Goal: Information Seeking & Learning: Learn about a topic

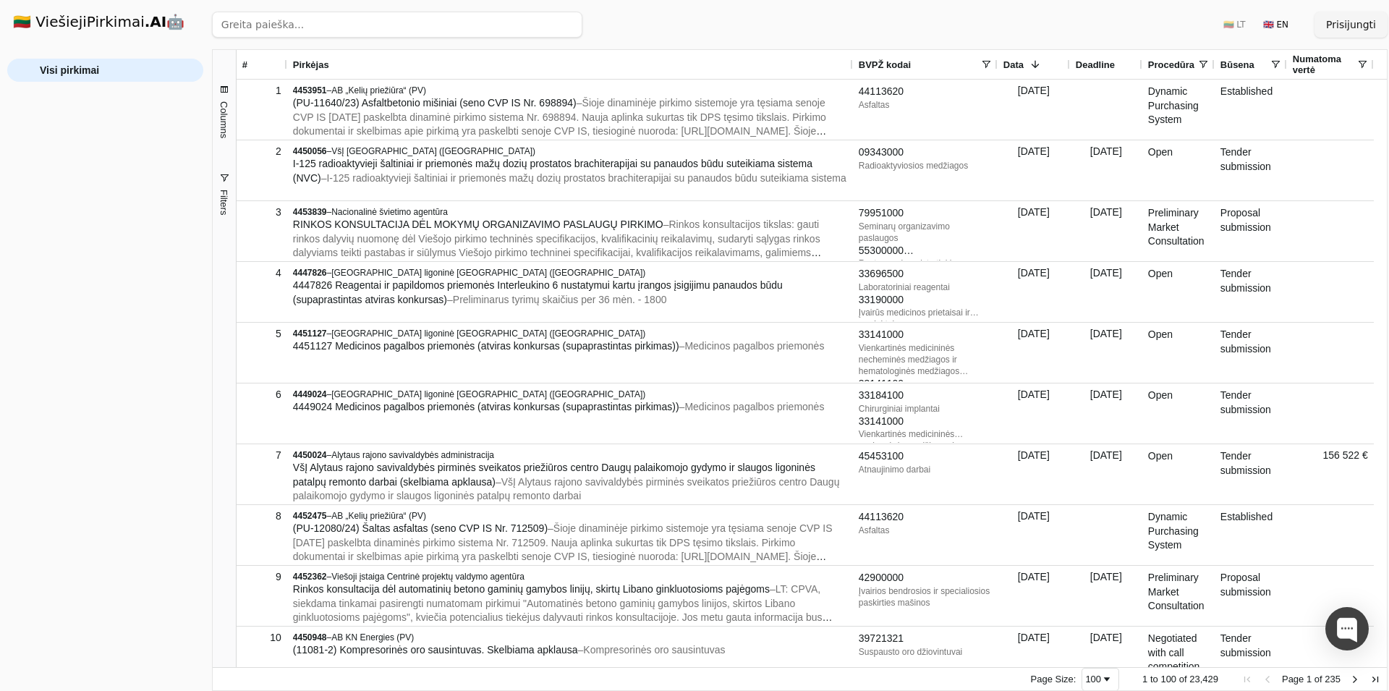
click at [227, 119] on span "Columns" at bounding box center [224, 119] width 11 height 37
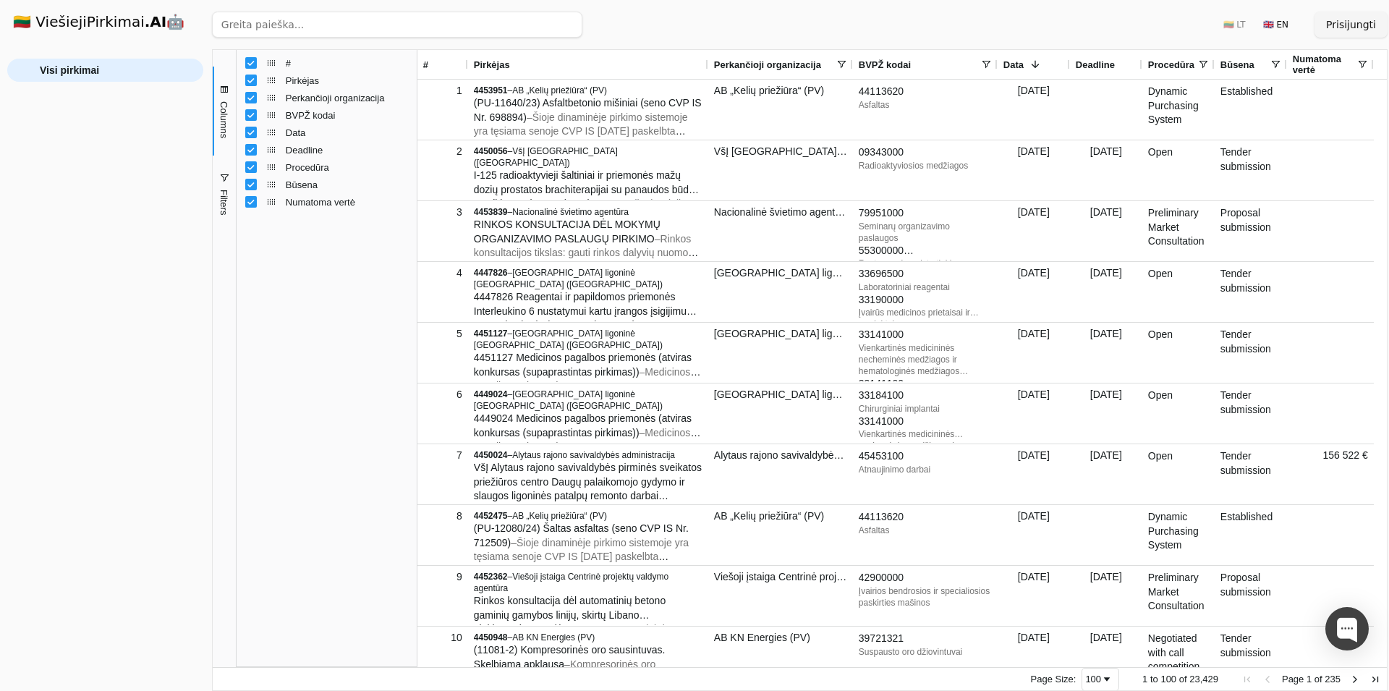
click at [376, 444] on div "# Pirkėjas Perkančioji organizacija BVPŽ kodai Data Deadline Procedūra" at bounding box center [327, 358] width 180 height 617
click at [803, 62] on span "Perkančioji organizacija" at bounding box center [767, 64] width 107 height 11
click at [842, 62] on span at bounding box center [842, 65] width 12 height 12
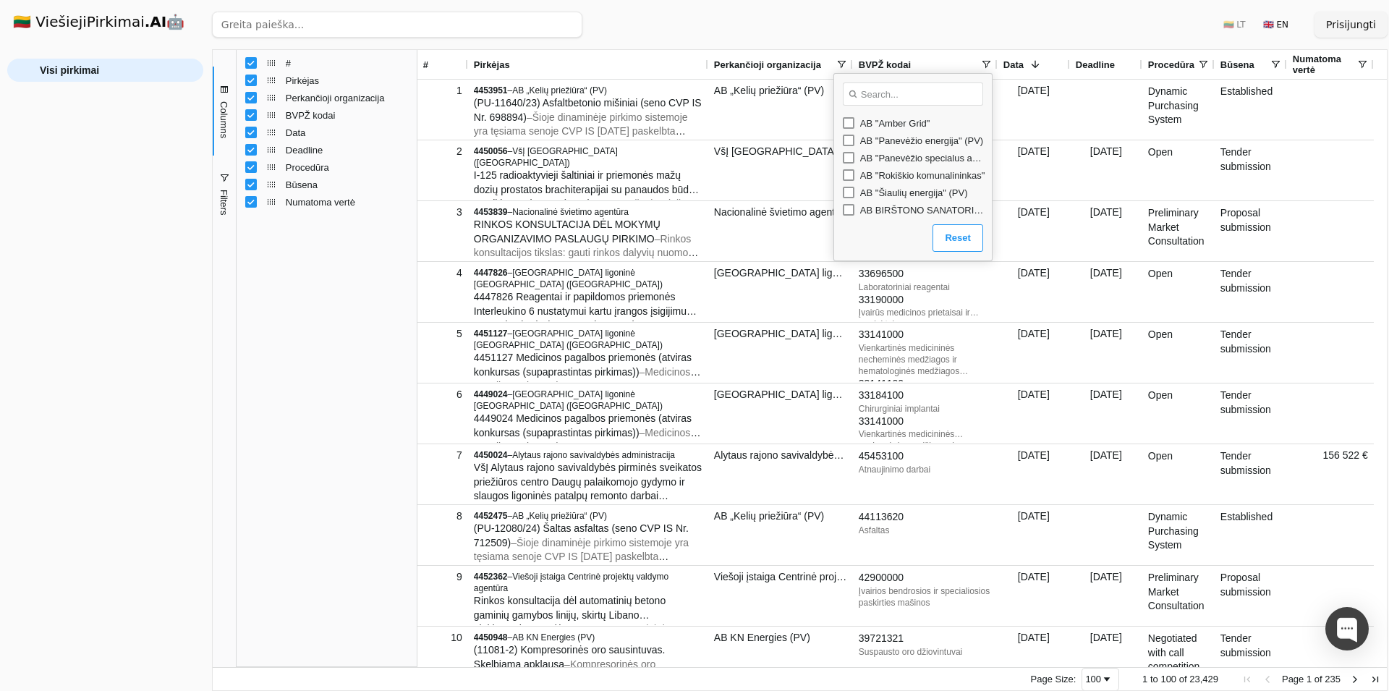
click at [913, 93] on input "Search filter values" at bounding box center [913, 93] width 140 height 23
type input "švietimo"
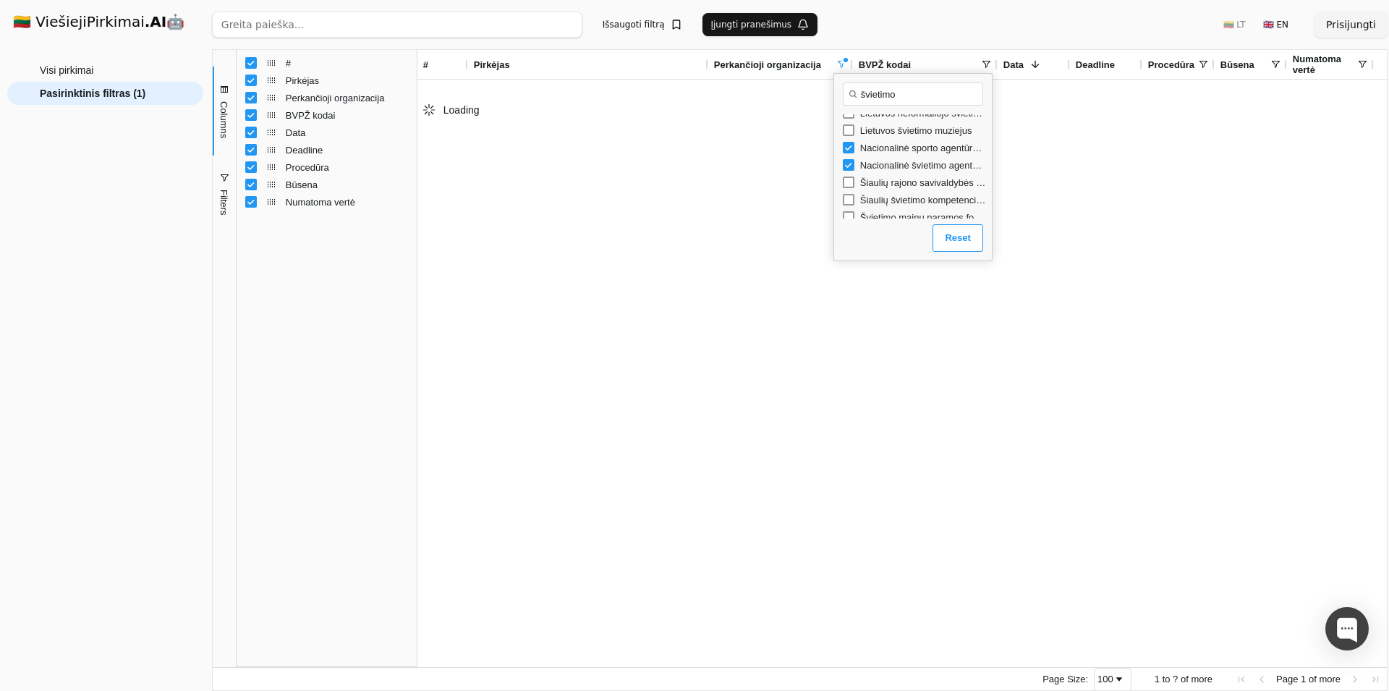
scroll to position [69, 0]
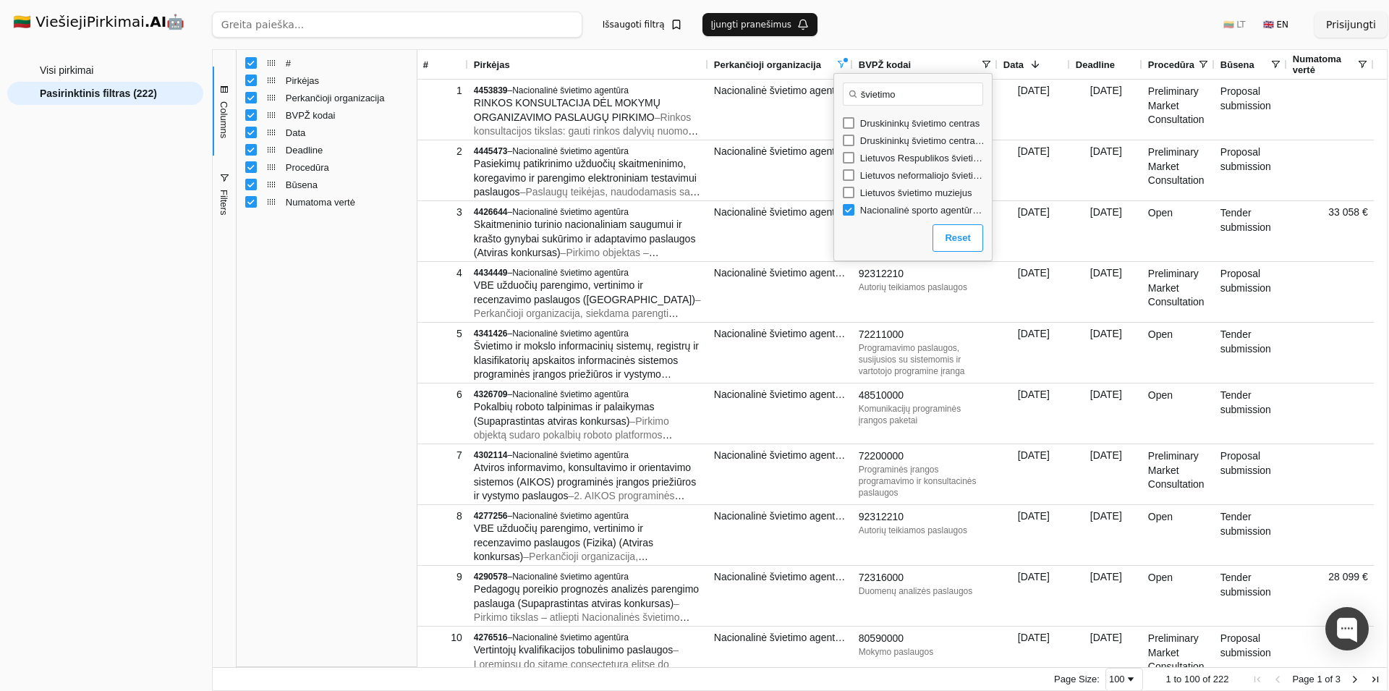
click at [332, 394] on div "# Pirkėjas Perkančioji organizacija BVPŽ kodai Data Deadline Procedūra" at bounding box center [327, 358] width 180 height 617
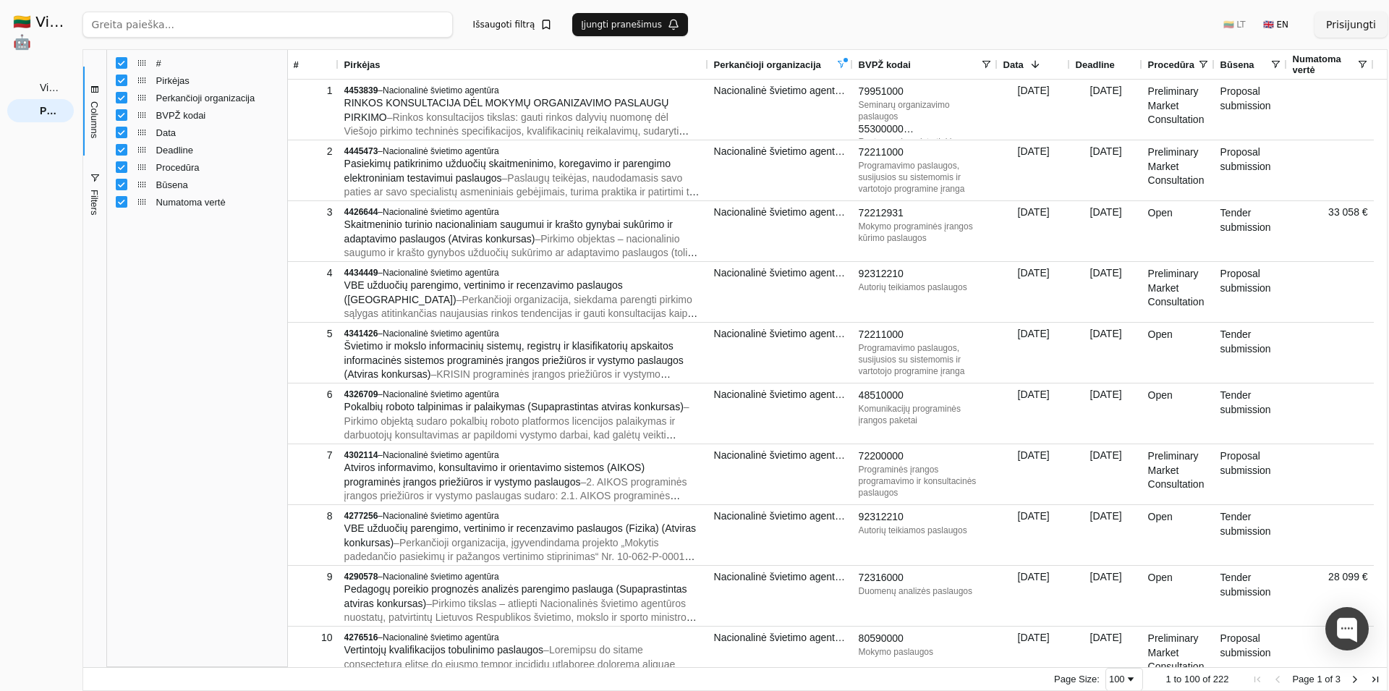
click at [83, 111] on div "🇱🇹 ViešiejiPirkimai .AI 🤖 Prisijungti Group Visi pirkimai Pasirinktinis filtras…" at bounding box center [694, 345] width 1389 height 691
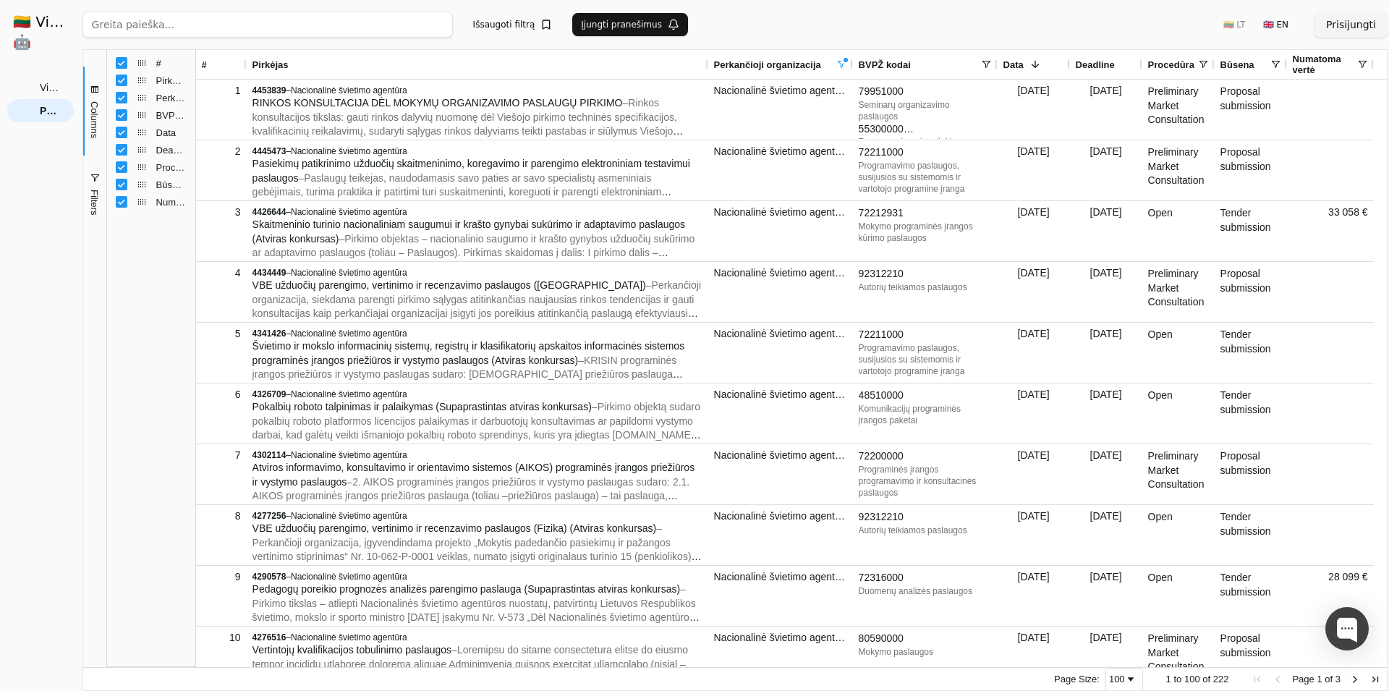
drag, startPoint x: 288, startPoint y: 253, endPoint x: 196, endPoint y: 261, distance: 92.2
click at [196, 261] on div at bounding box center [196, 358] width 4 height 617
click at [93, 195] on span "Filters" at bounding box center [94, 202] width 11 height 25
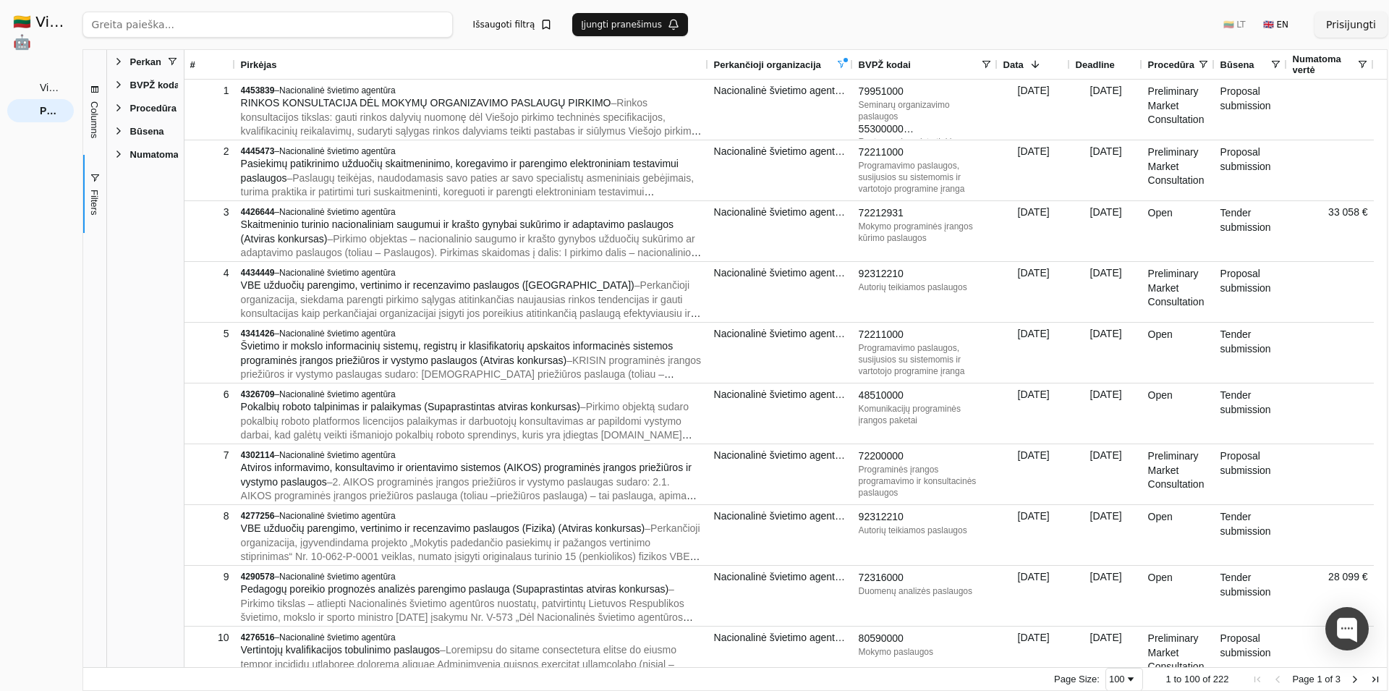
drag, startPoint x: 289, startPoint y: 240, endPoint x: 185, endPoint y: 249, distance: 103.8
click at [185, 249] on div at bounding box center [184, 358] width 4 height 617
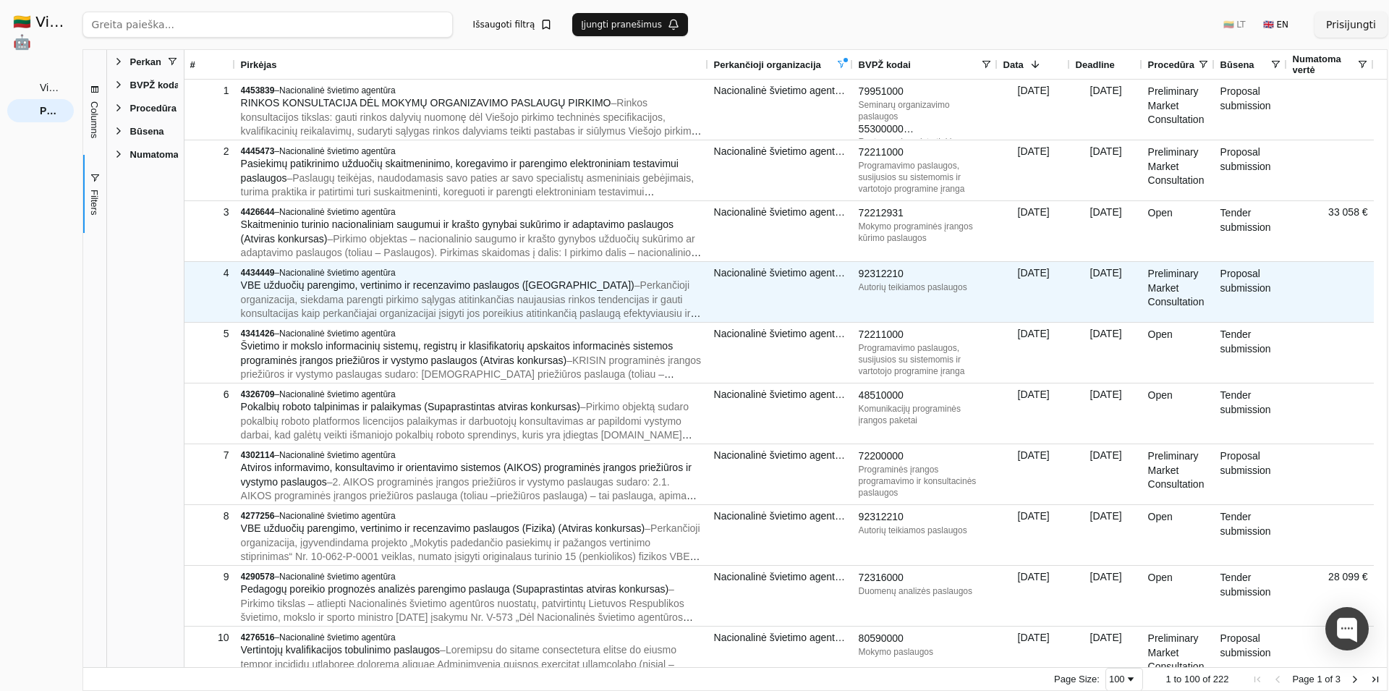
click at [397, 297] on span "– Perkančioji organizacija, siekdama parengti pirkimo sąlygas atitinkančias nau…" at bounding box center [471, 320] width 460 height 82
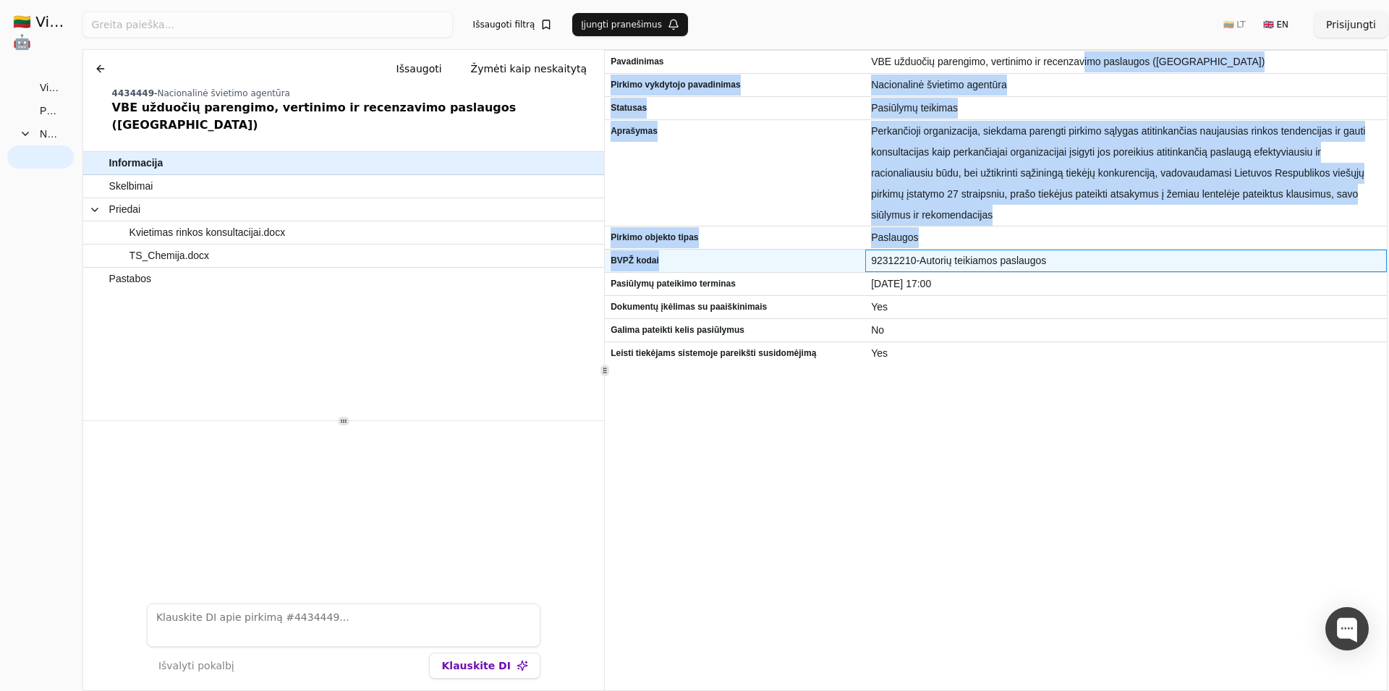
drag, startPoint x: 872, startPoint y: 265, endPoint x: 1078, endPoint y: 256, distance: 206.4
click at [1080, 256] on span "92312210-Autorių teikiamos paslaugos" at bounding box center [1126, 260] width 510 height 21
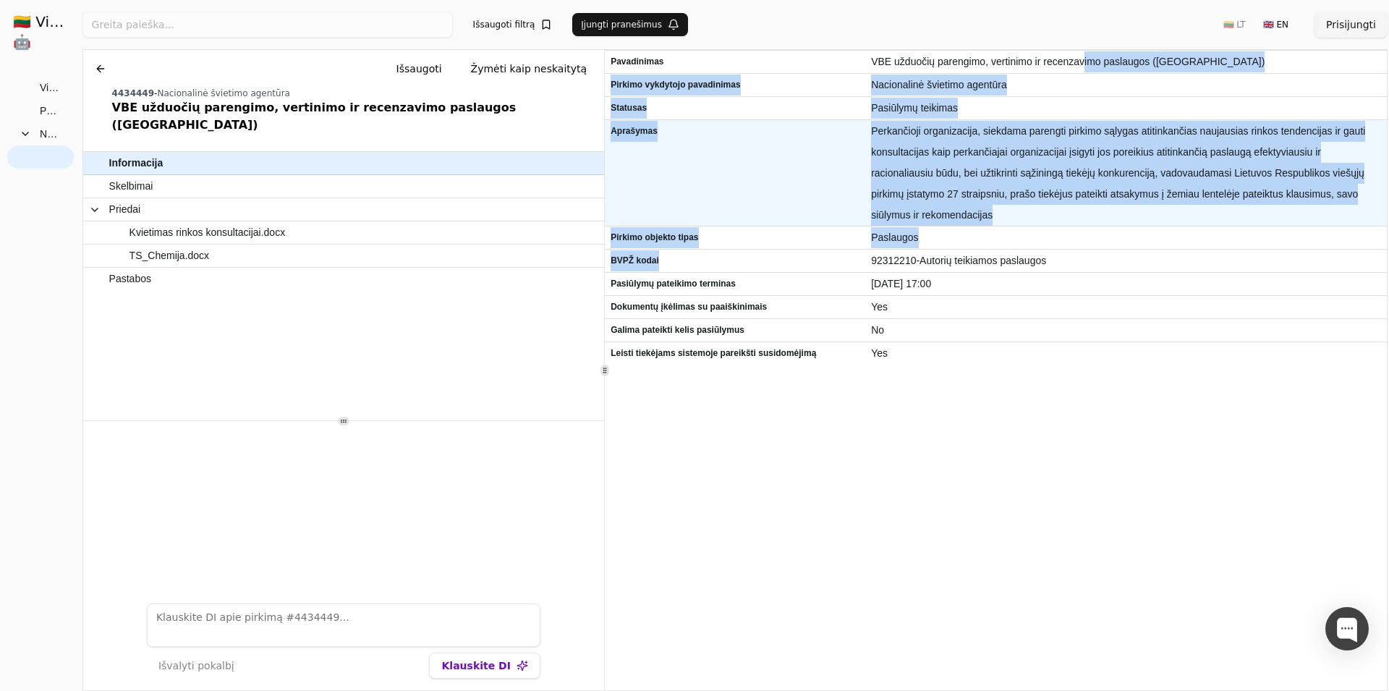
click at [999, 141] on span "Perkančioji organizacija, siekdama parengti pirkimo sąlygas atitinkančias nauja…" at bounding box center [1126, 173] width 510 height 105
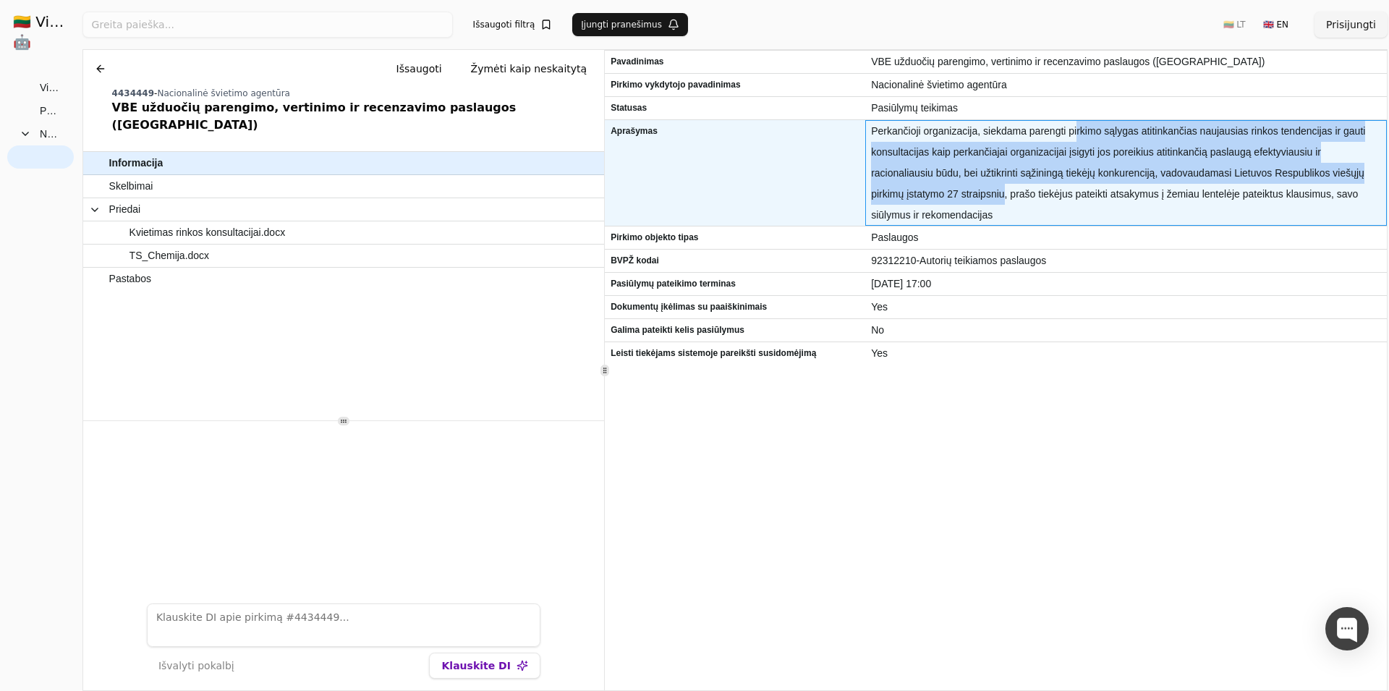
drag, startPoint x: 1077, startPoint y: 127, endPoint x: 931, endPoint y: 195, distance: 161.5
click at [929, 195] on span "Perkančioji organizacija, siekdama parengti pirkimo sąlygas atitinkančias nauja…" at bounding box center [1126, 173] width 510 height 105
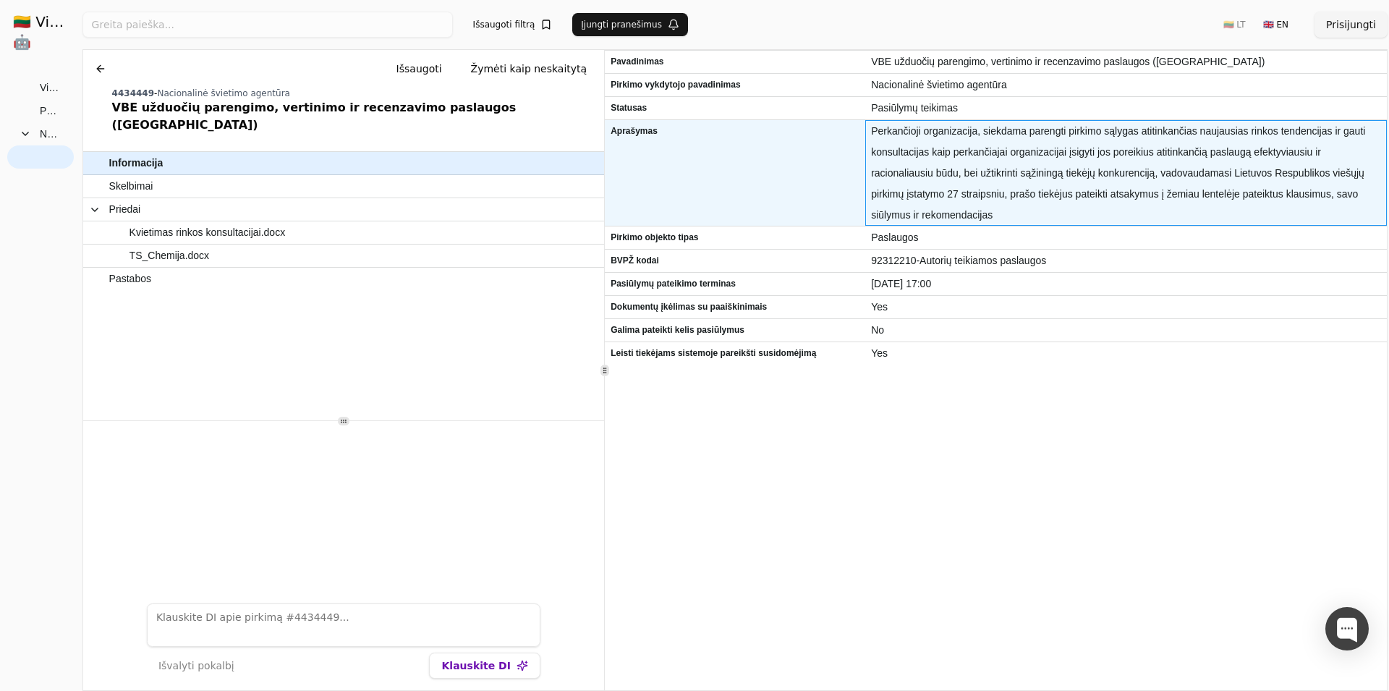
click at [939, 195] on span "Perkančioji organizacija, siekdama parengti pirkimo sąlygas atitinkančias nauja…" at bounding box center [1126, 173] width 510 height 105
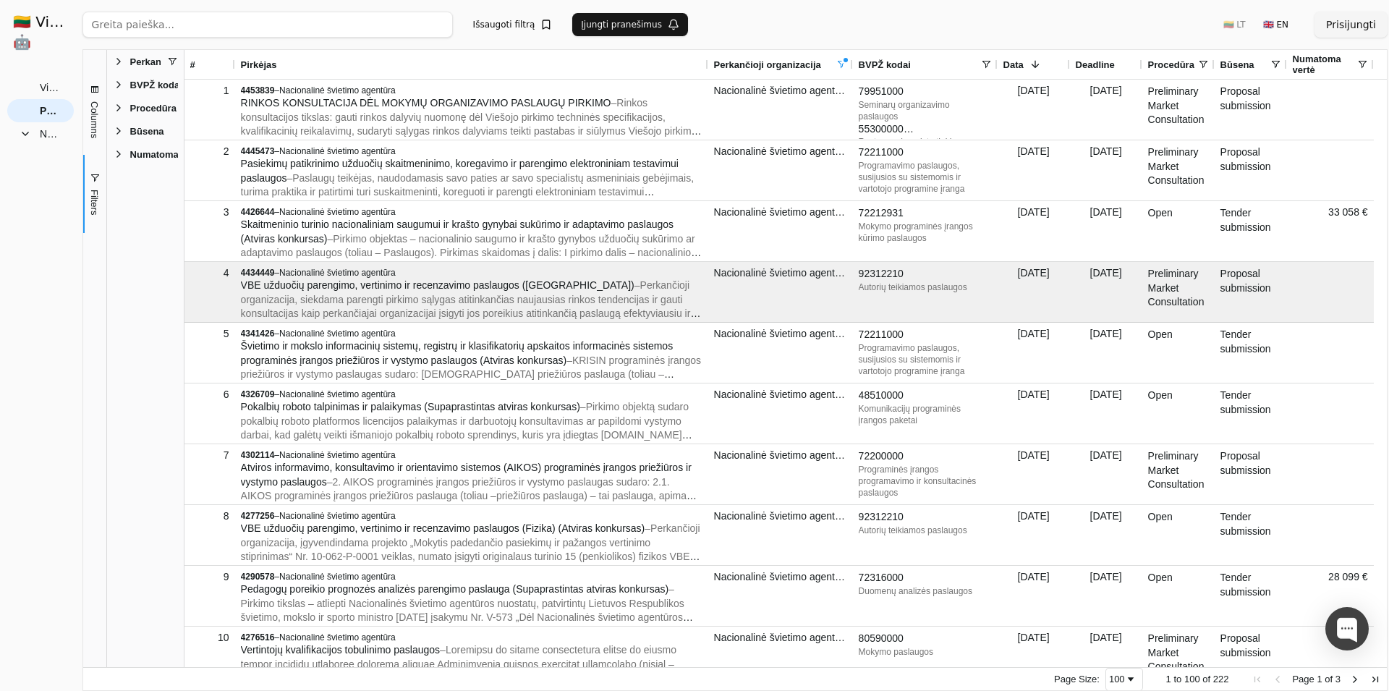
click at [1205, 62] on span at bounding box center [1204, 65] width 12 height 12
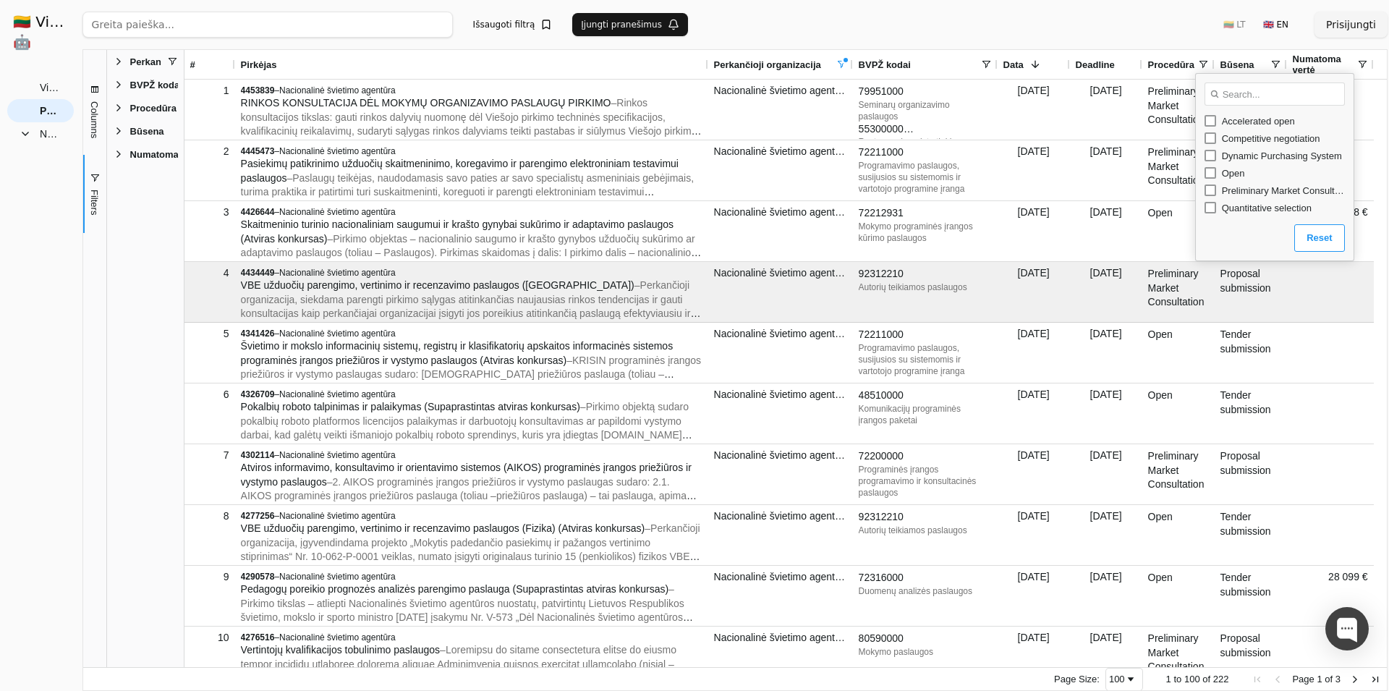
scroll to position [35, 0]
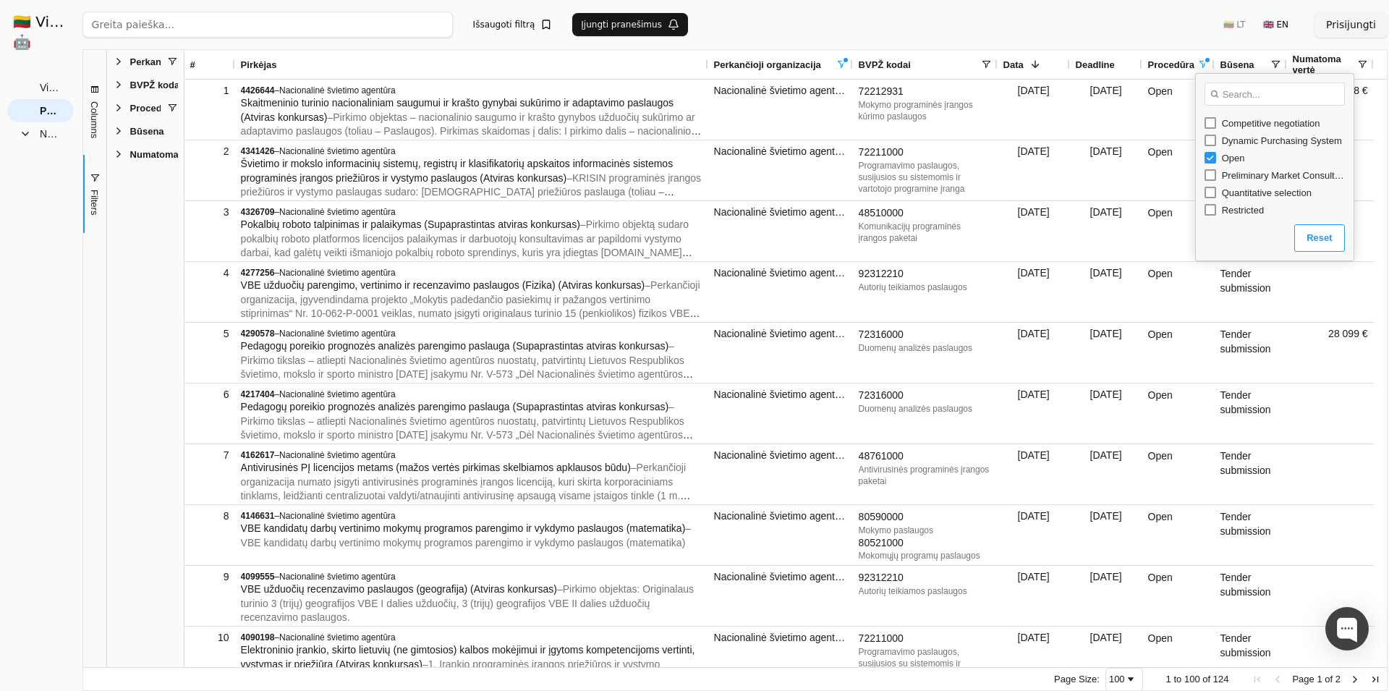
click at [1164, 25] on div "Ieškoti Išsaugoti filtrą Įjungti pranešimus 🇱🇹 LT 🇬🇧 EN Prisijungti" at bounding box center [734, 24] width 1305 height 49
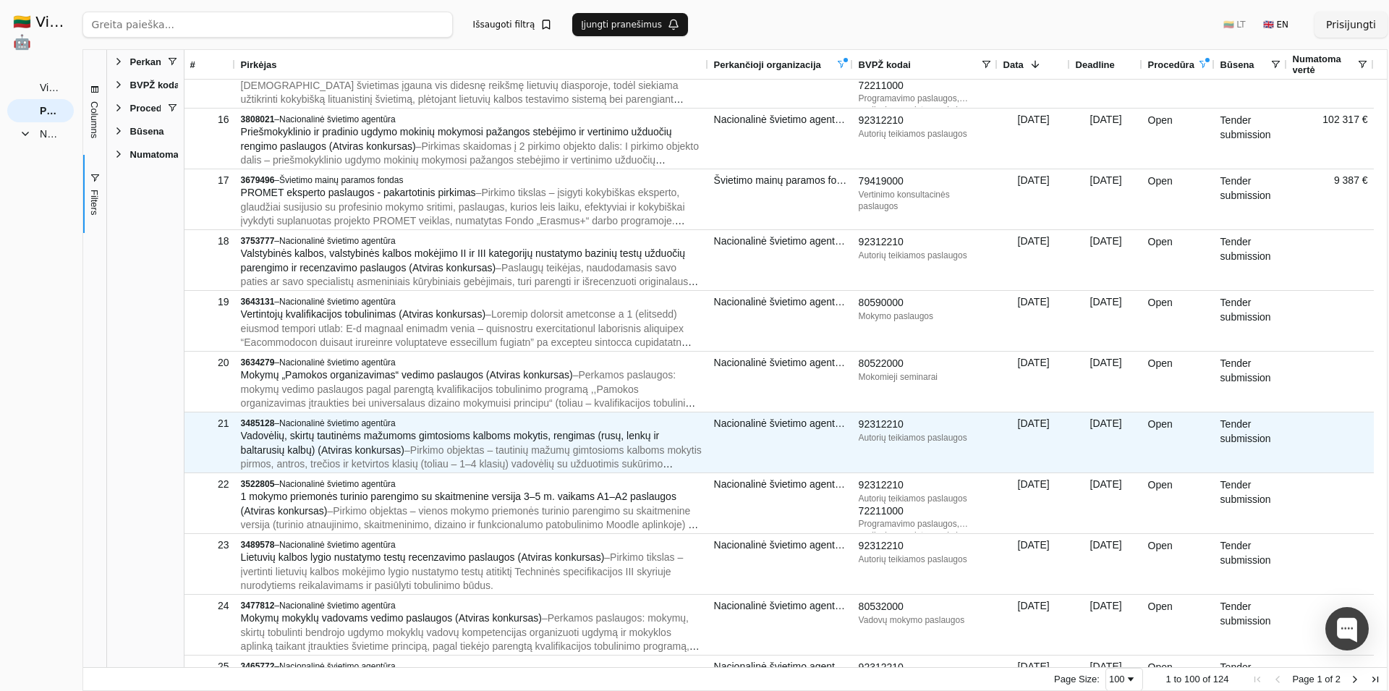
scroll to position [886, 0]
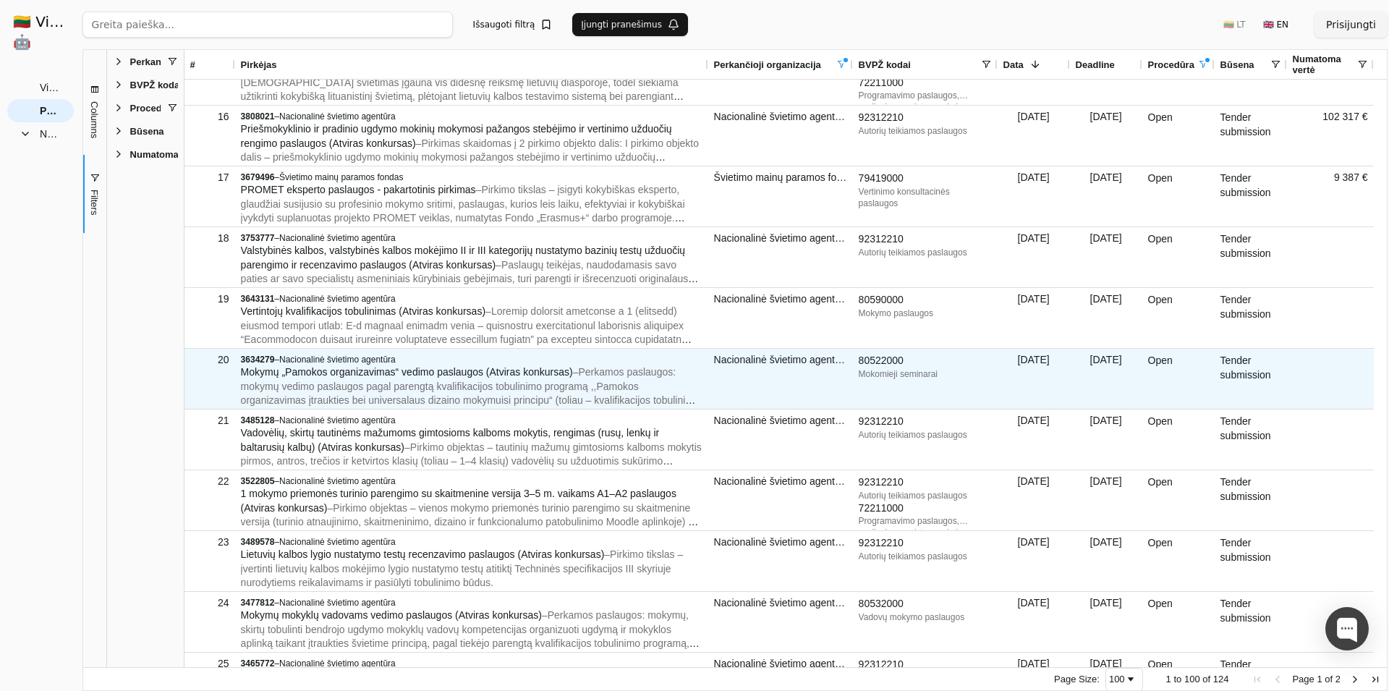
drag, startPoint x: 858, startPoint y: 360, endPoint x: 946, endPoint y: 381, distance: 90.0
click at [946, 381] on div "80522000 Mokomieji seminarai" at bounding box center [925, 379] width 145 height 60
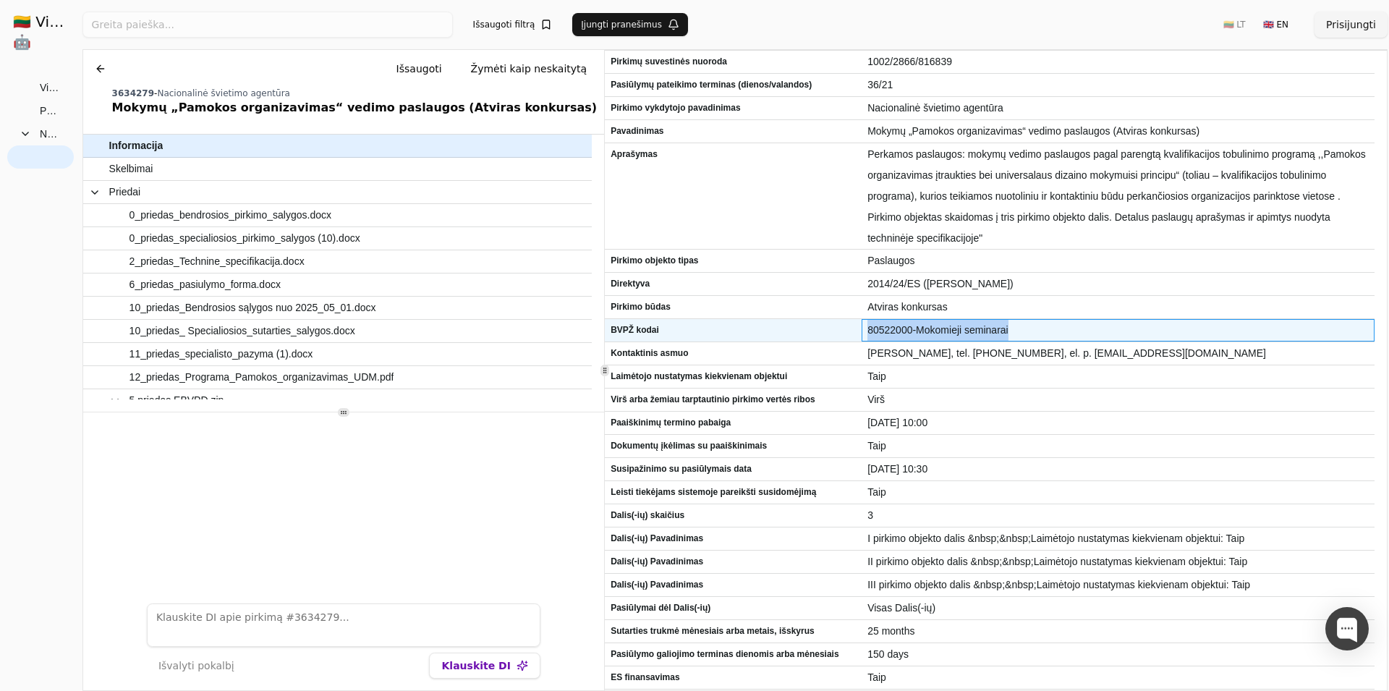
drag, startPoint x: 918, startPoint y: 335, endPoint x: 1013, endPoint y: 339, distance: 94.9
click at [1013, 339] on div "80522000-Mokomieji seminarai" at bounding box center [1118, 330] width 513 height 22
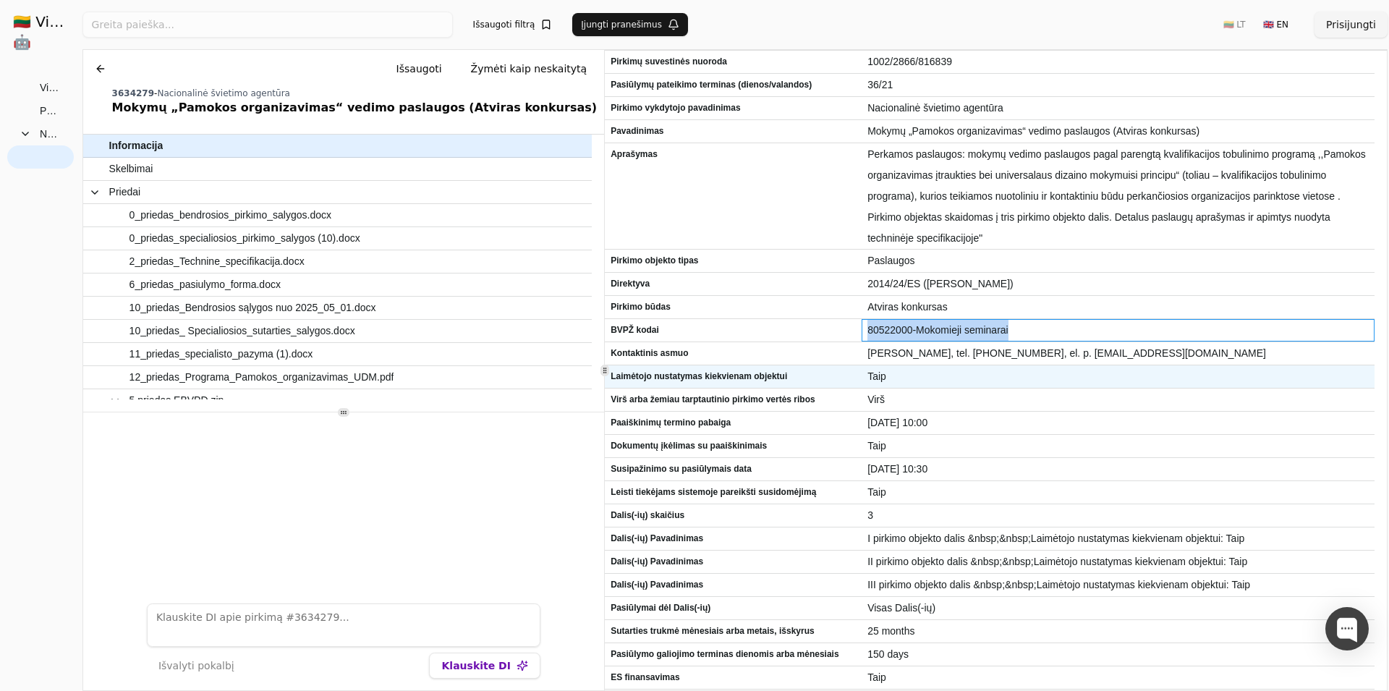
copy span "80522000-Mokomieji seminarai"
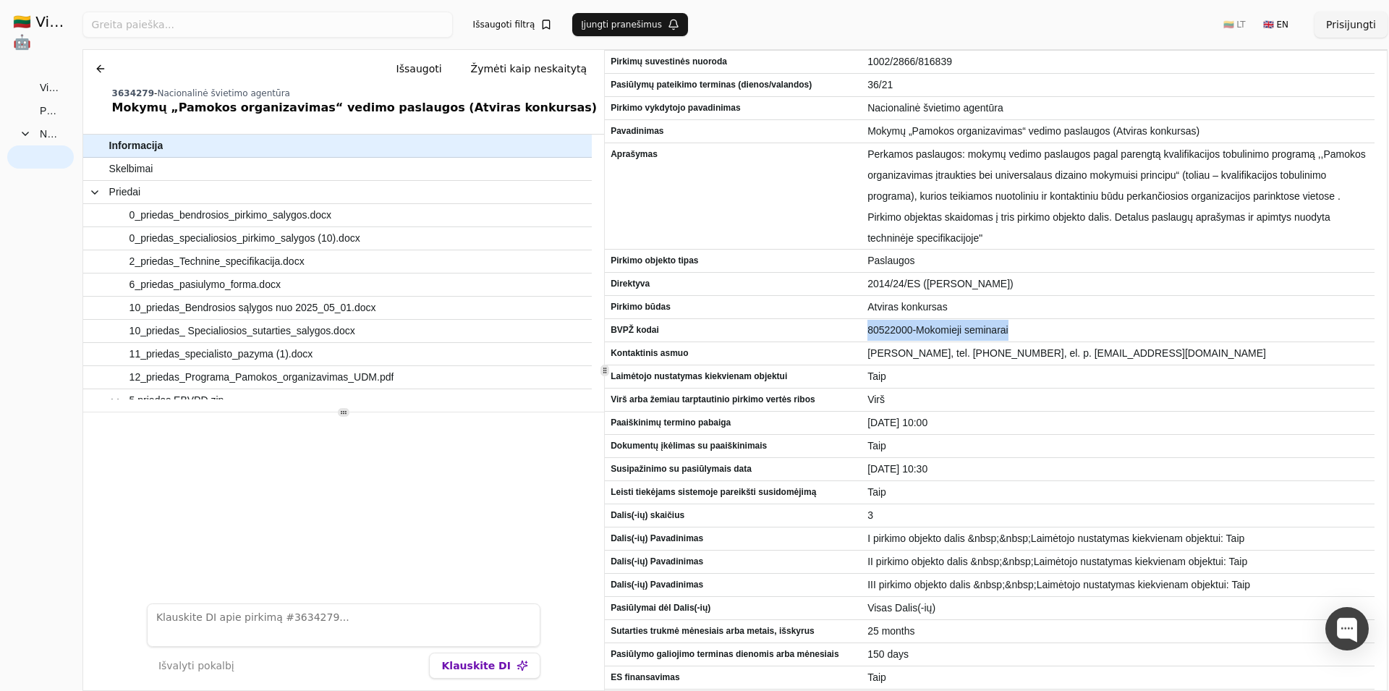
click at [103, 72] on button at bounding box center [100, 69] width 23 height 26
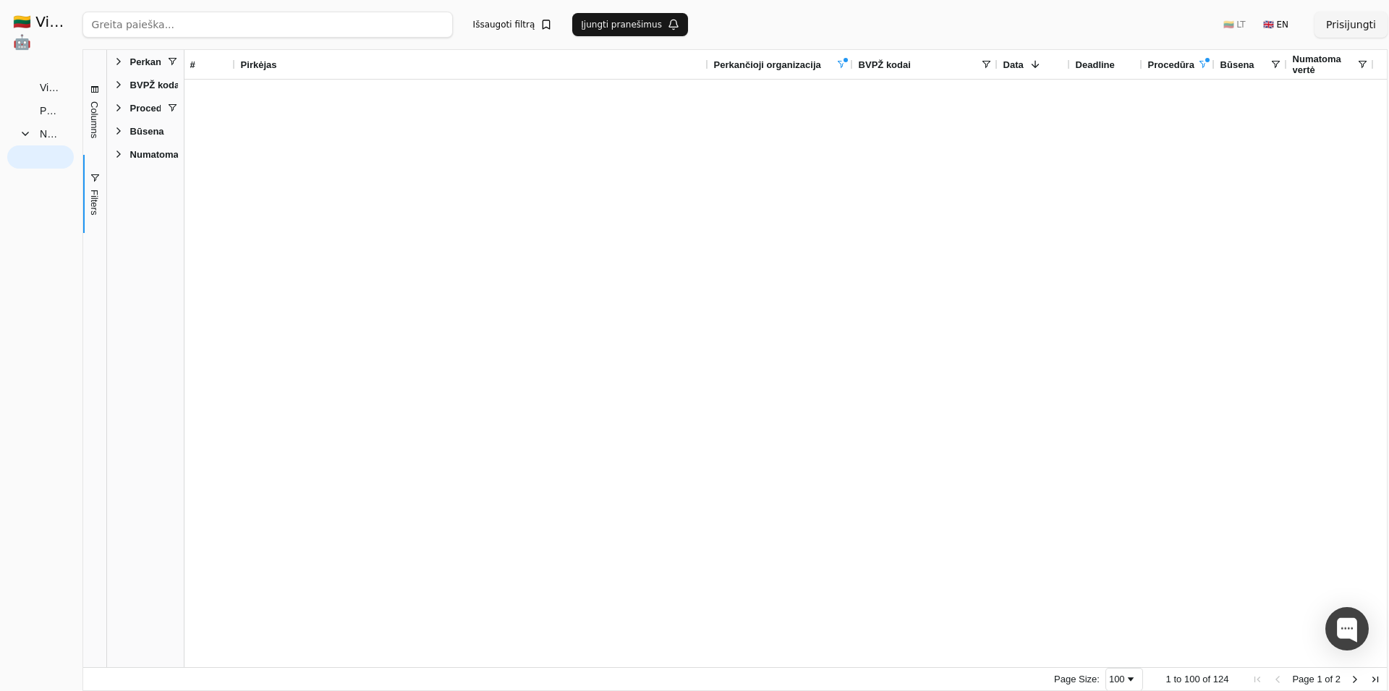
scroll to position [886, 0]
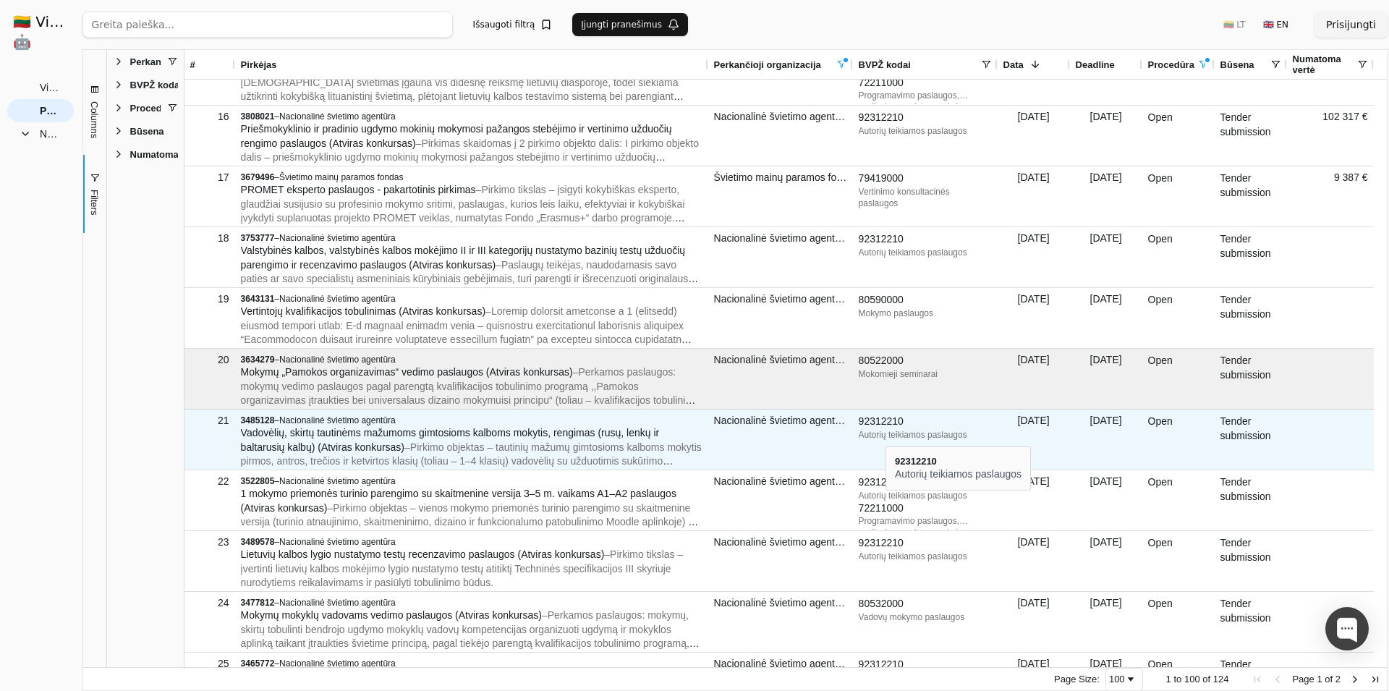
click at [886, 433] on div "Autorių teikiamos paslaugos" at bounding box center [925, 435] width 133 height 12
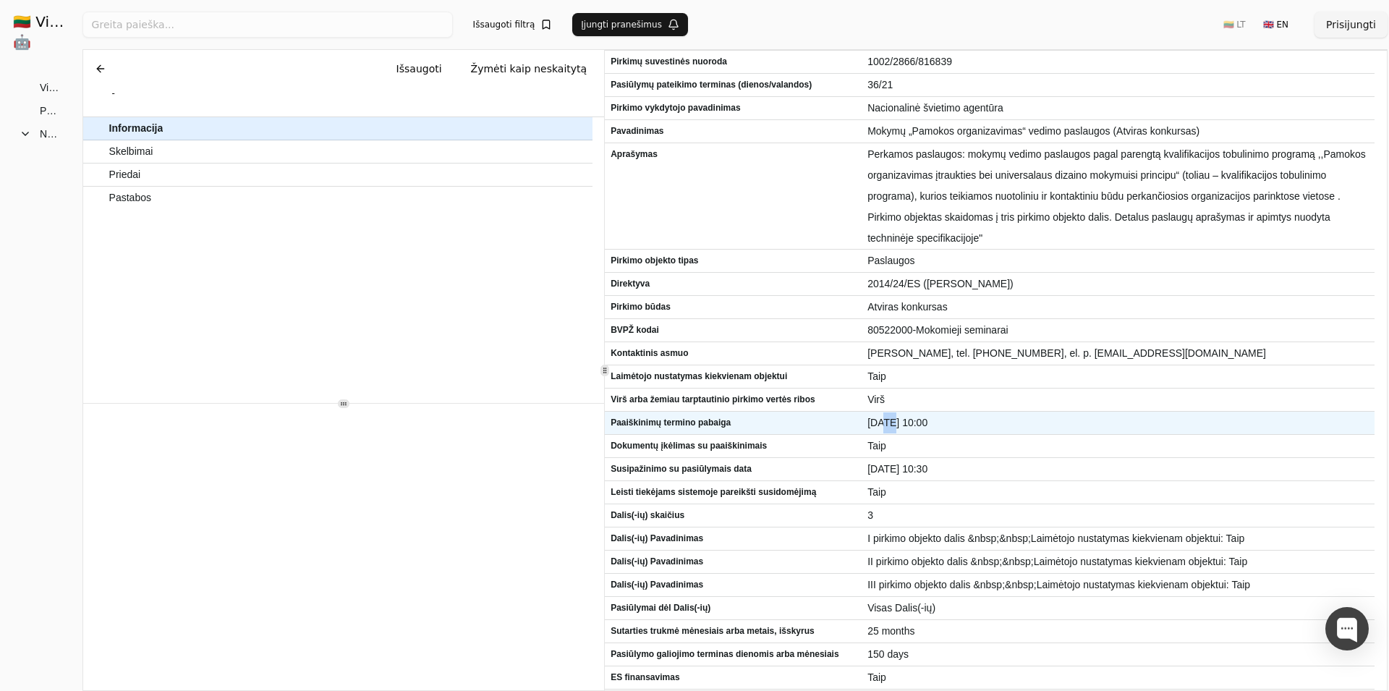
click at [886, 433] on div "[DATE] 10:00" at bounding box center [1118, 423] width 513 height 22
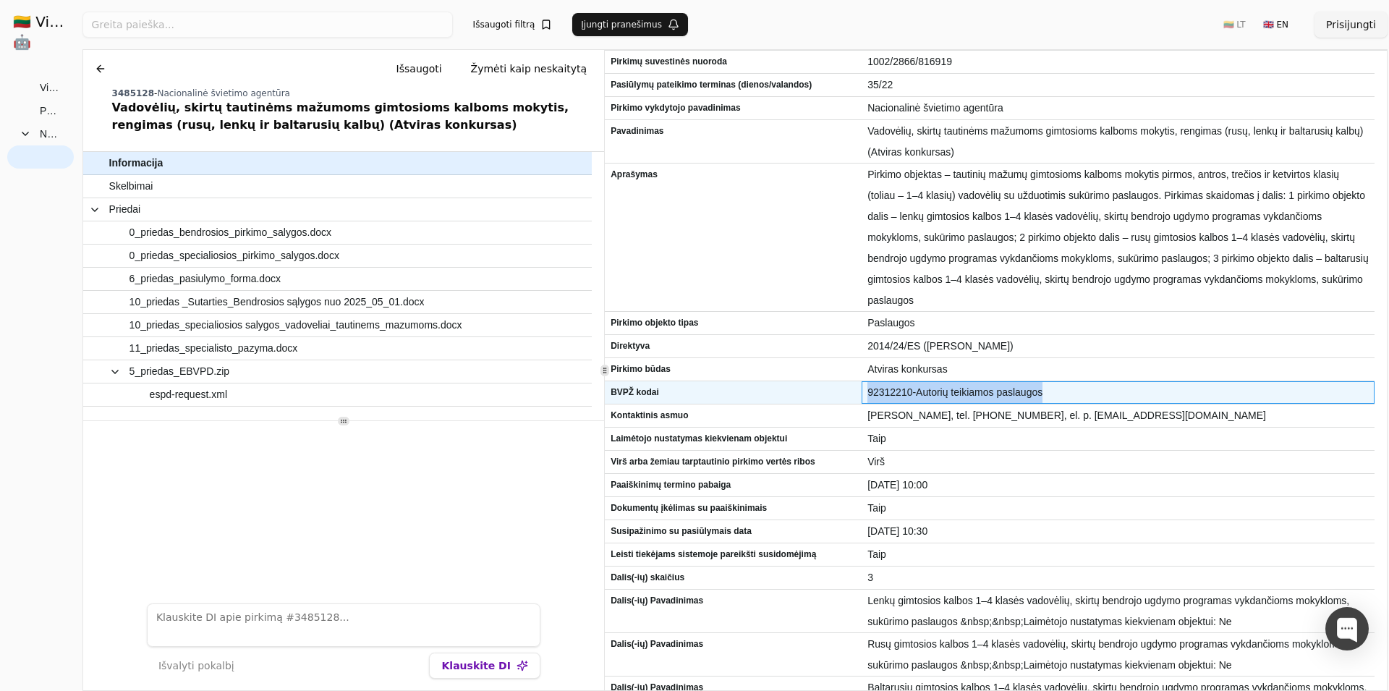
drag, startPoint x: 869, startPoint y: 392, endPoint x: 1042, endPoint y: 395, distance: 173.0
click at [1042, 395] on span "92312210-Autorių teikiamos paslaugos" at bounding box center [1118, 392] width 501 height 21
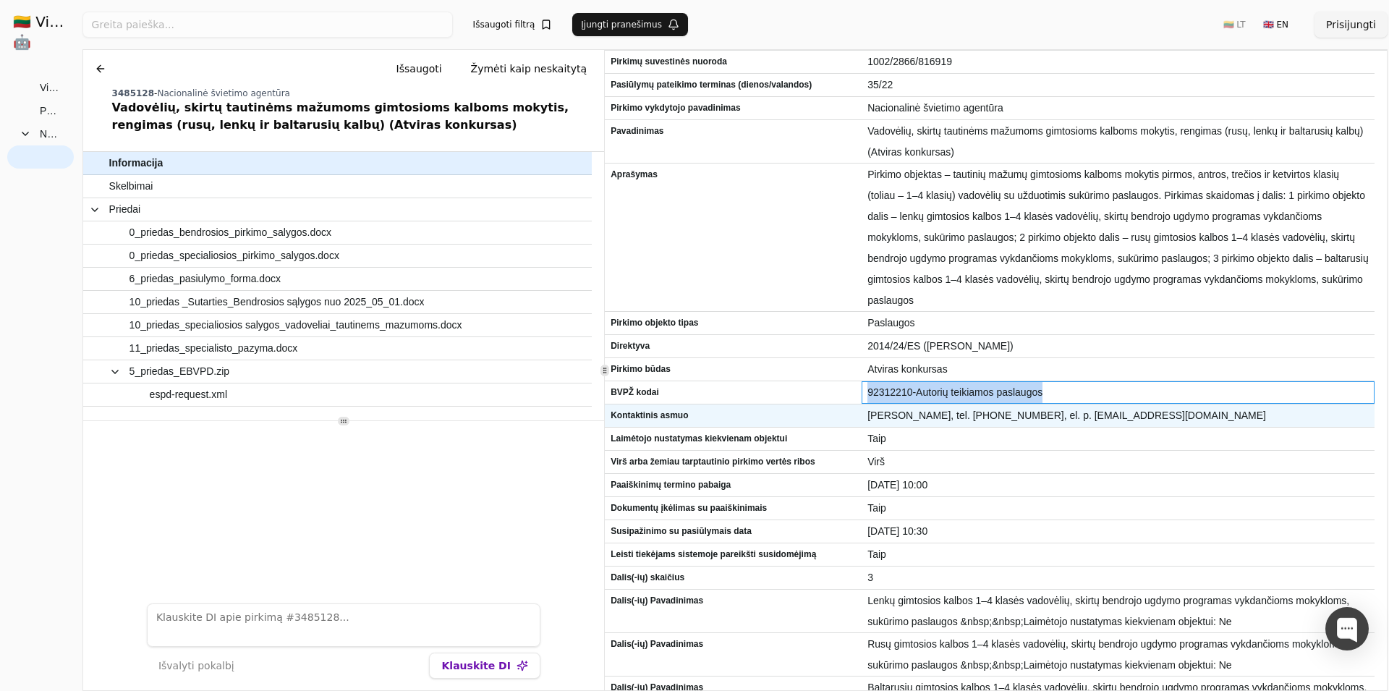
copy span "92312210-Autorių teikiamos paslaugos"
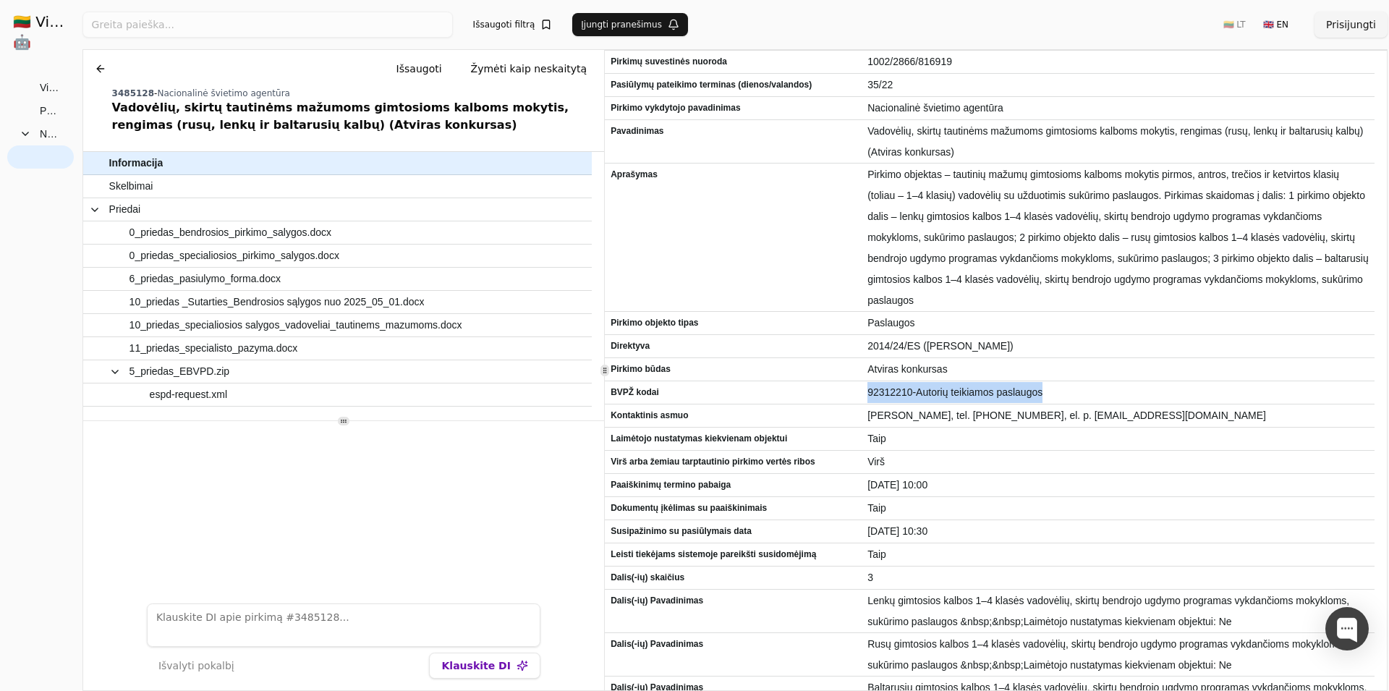
click at [96, 67] on button at bounding box center [100, 69] width 23 height 26
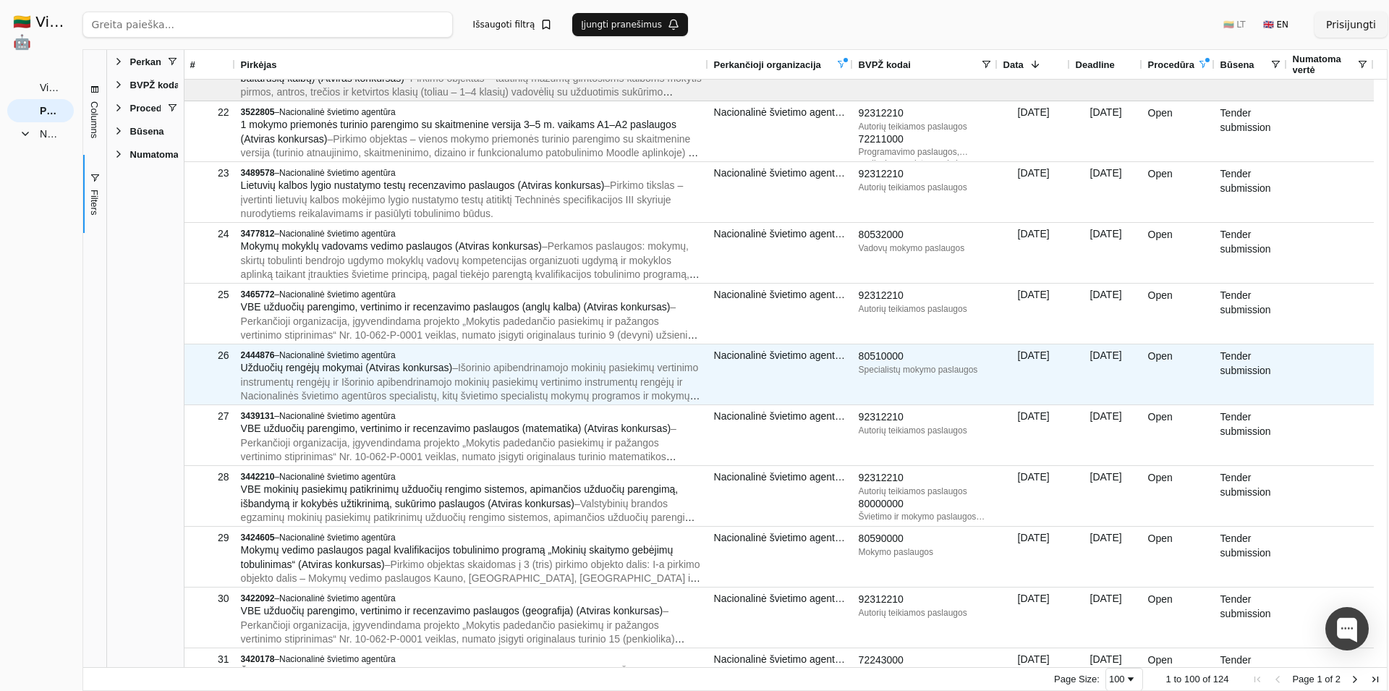
drag, startPoint x: 857, startPoint y: 357, endPoint x: 989, endPoint y: 377, distance: 134.0
click at [989, 377] on div "80510000 Specialistų mokymo paslaugos" at bounding box center [925, 374] width 145 height 60
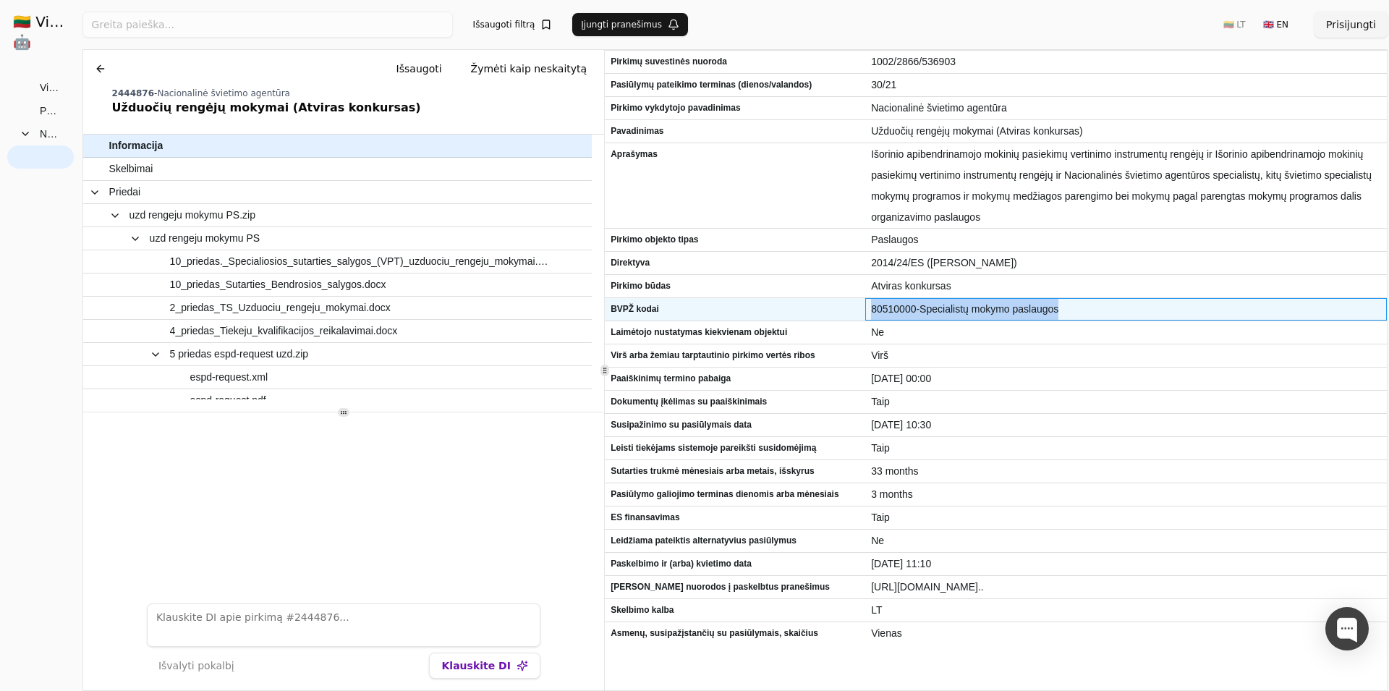
drag, startPoint x: 871, startPoint y: 313, endPoint x: 1059, endPoint y: 310, distance: 188.2
click at [1059, 310] on div "80510000-Specialistų mokymo paslaugos" at bounding box center [1126, 309] width 522 height 22
copy span "80510000-Specialistų mokymo paslaugos"
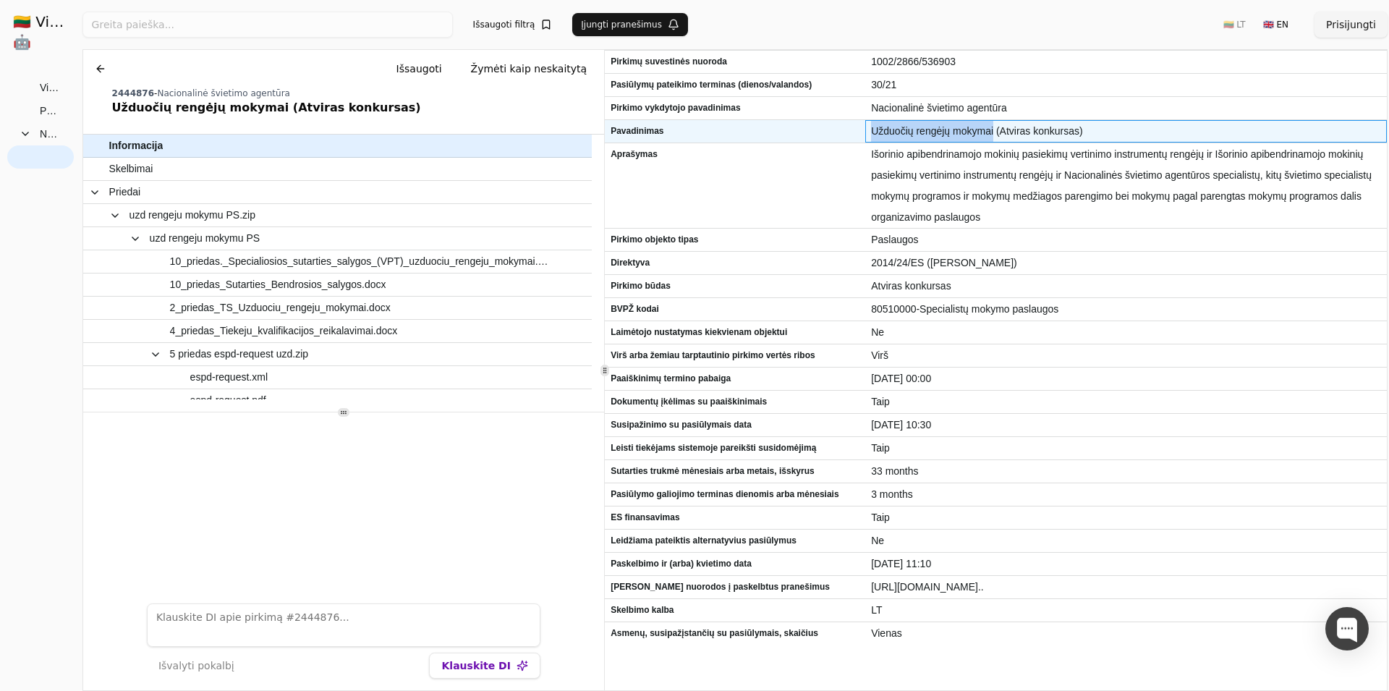
drag, startPoint x: 873, startPoint y: 131, endPoint x: 994, endPoint y: 135, distance: 121.7
click at [994, 135] on span "Užduočių rengėjų mokymai (Atviras konkursas)" at bounding box center [1126, 131] width 510 height 21
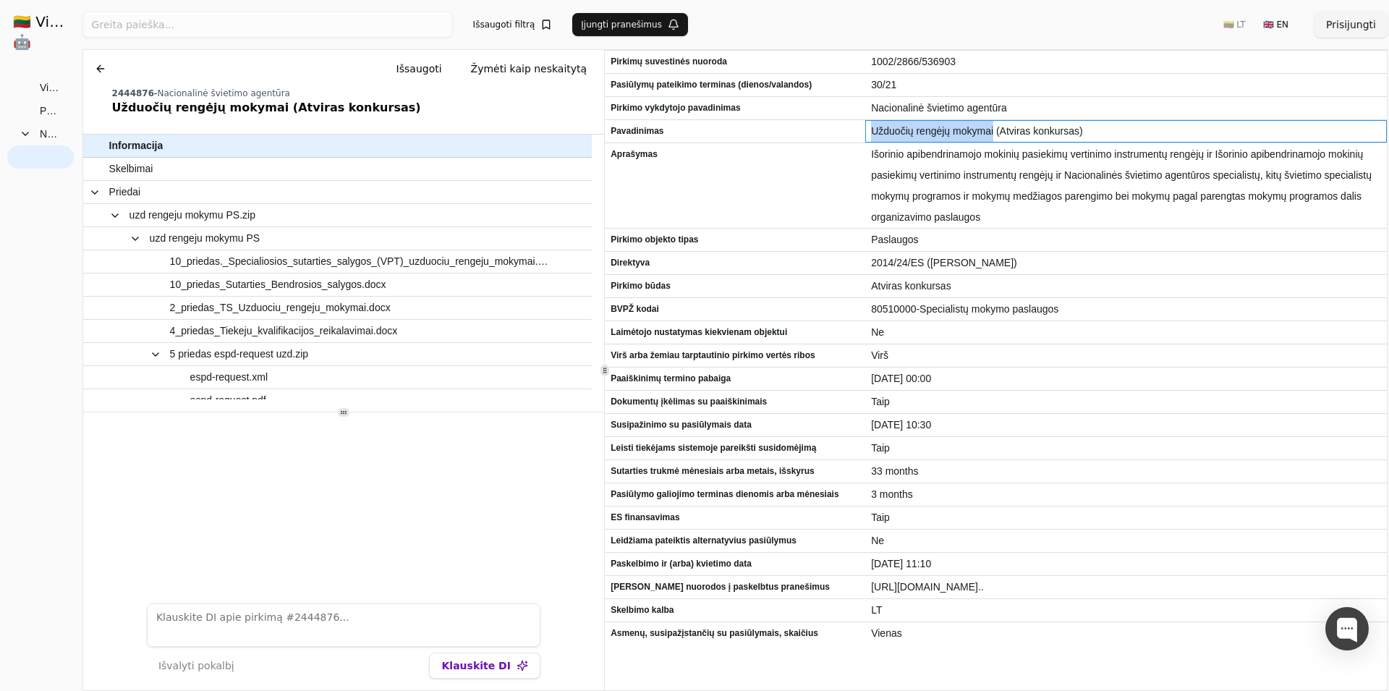
copy span "Užduočių rengėjų mokymai"
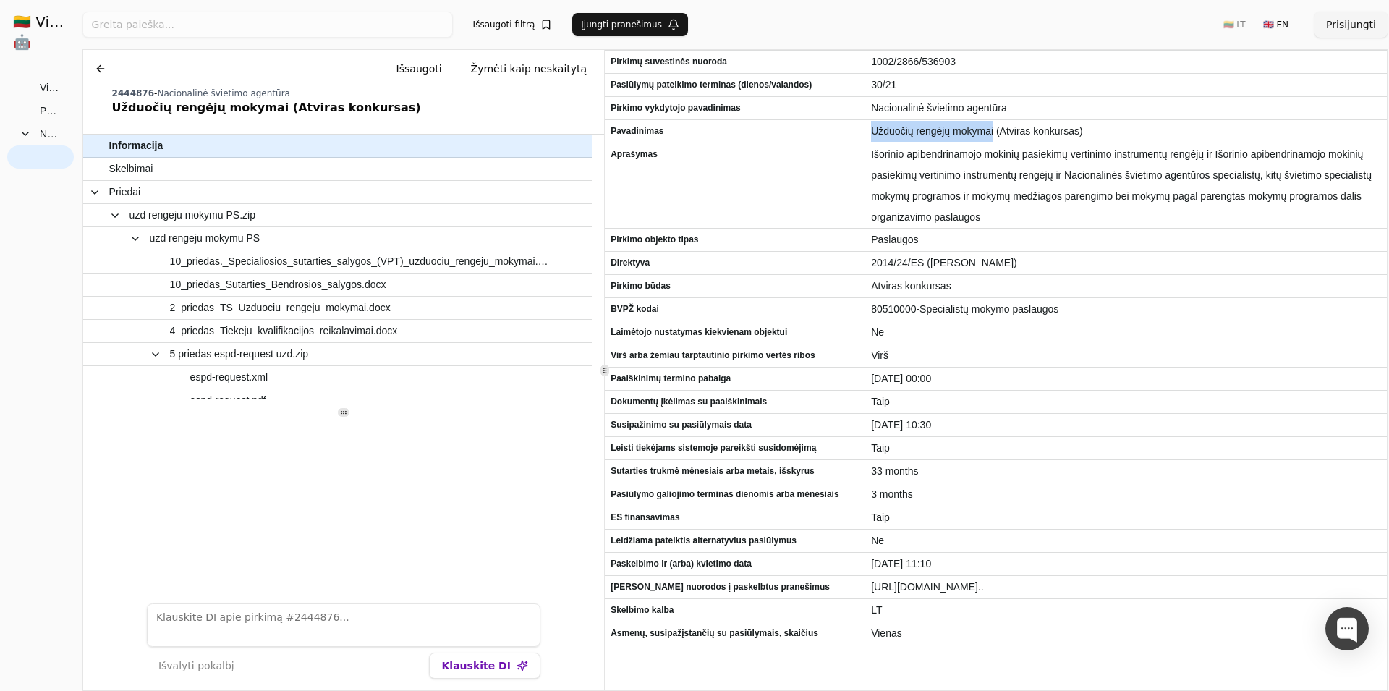
click at [98, 71] on button at bounding box center [100, 69] width 23 height 26
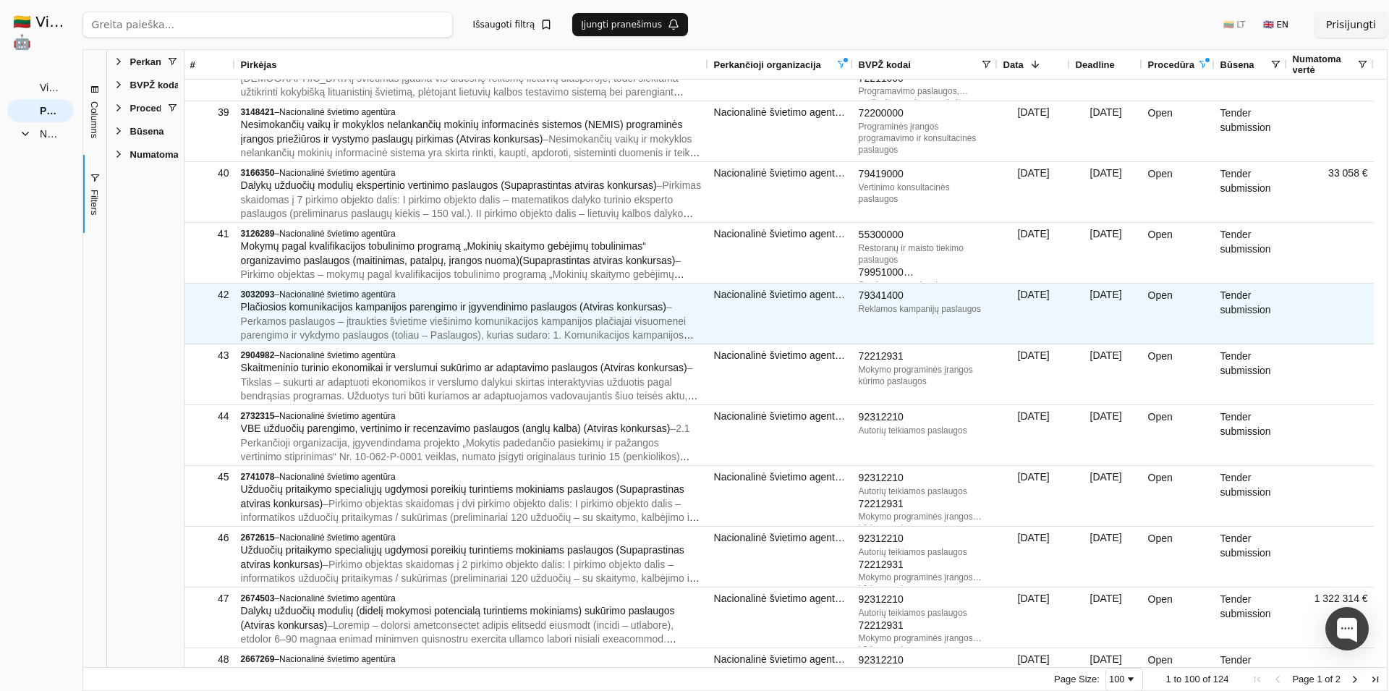
click at [910, 311] on div "Reklamos kampanijų paslaugos" at bounding box center [925, 309] width 133 height 12
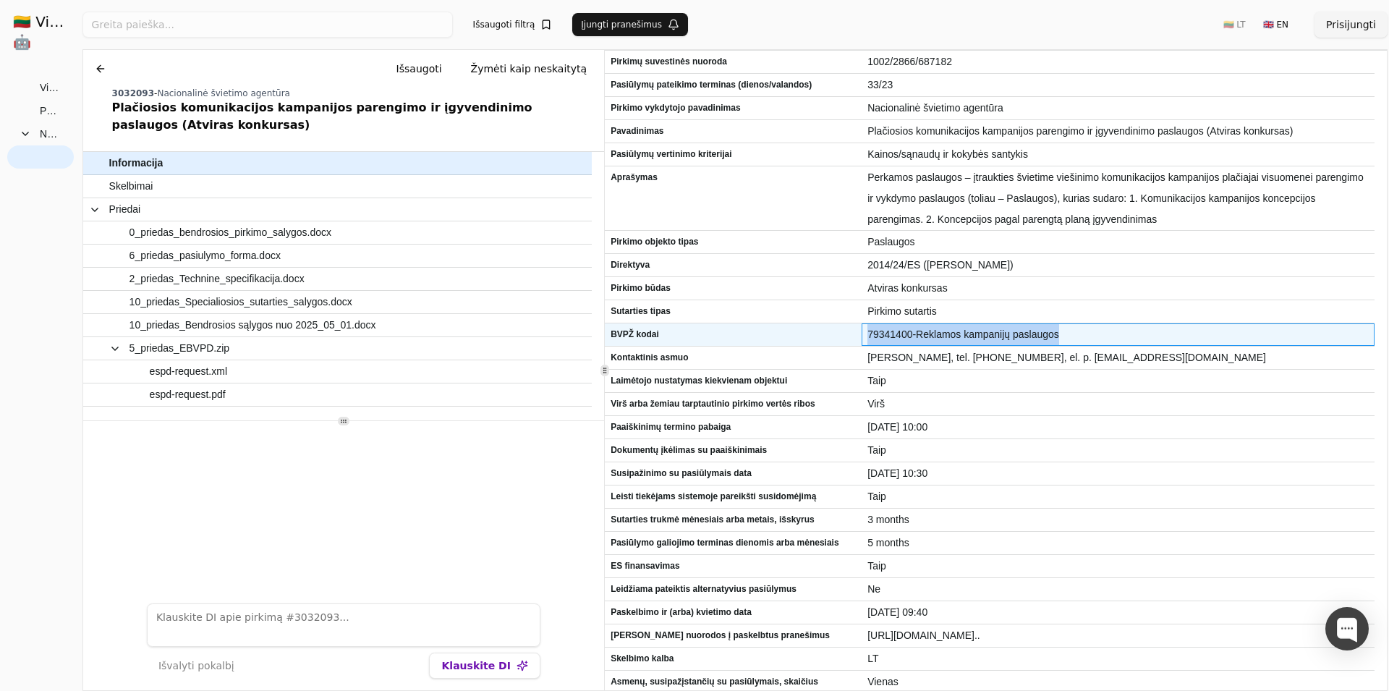
drag, startPoint x: 869, startPoint y: 336, endPoint x: 1054, endPoint y: 337, distance: 185.3
click at [1054, 337] on span "79341400-Reklamos kampanijų paslaugos" at bounding box center [1118, 334] width 501 height 21
copy span "79341400-Reklamos kampanijų paslaugos"
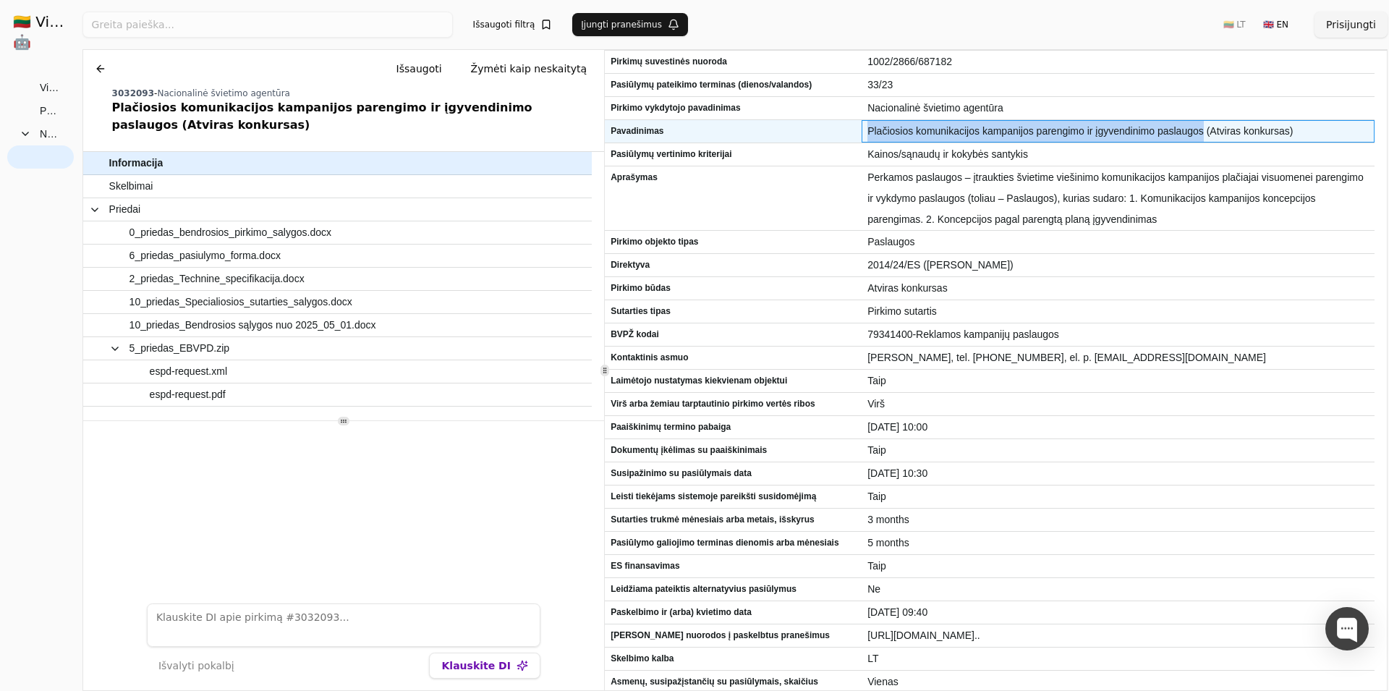
drag, startPoint x: 867, startPoint y: 133, endPoint x: 1201, endPoint y: 135, distance: 334.3
click at [1201, 135] on div "Plačiosios komunikacijos kampanijos parengimo ir įgyvendinimo paslaugos (Atvira…" at bounding box center [1118, 131] width 513 height 22
copy span "Plačiosios komunikacijos kampanijos parengimo ir įgyvendinimo paslaugos"
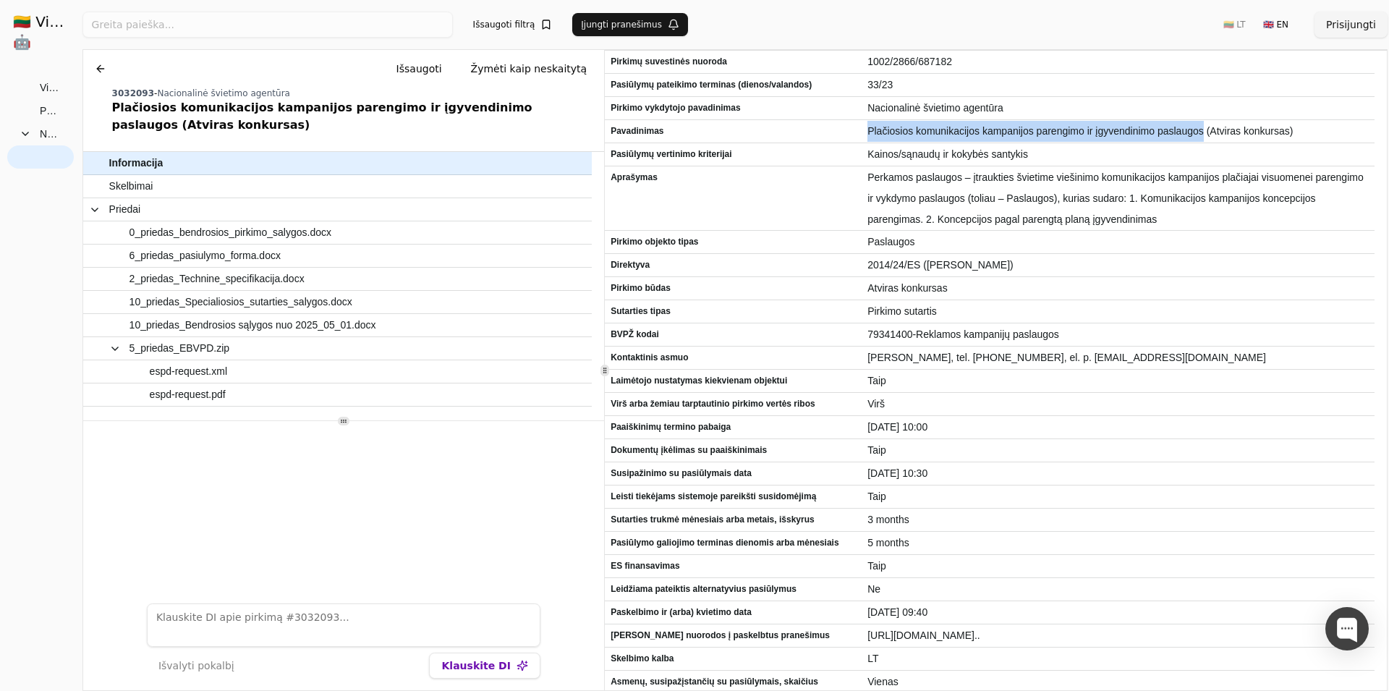
click at [93, 64] on button at bounding box center [100, 69] width 23 height 26
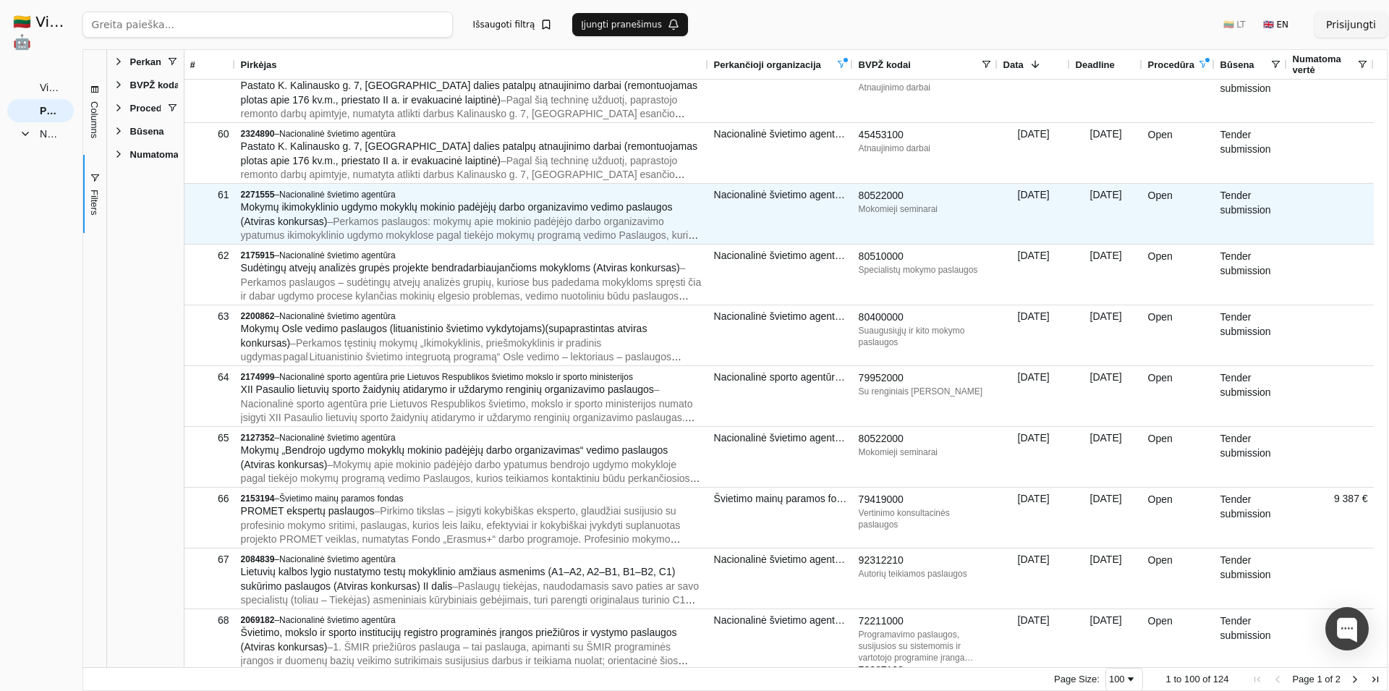
click at [886, 205] on div "Mokomieji seminarai" at bounding box center [925, 209] width 133 height 12
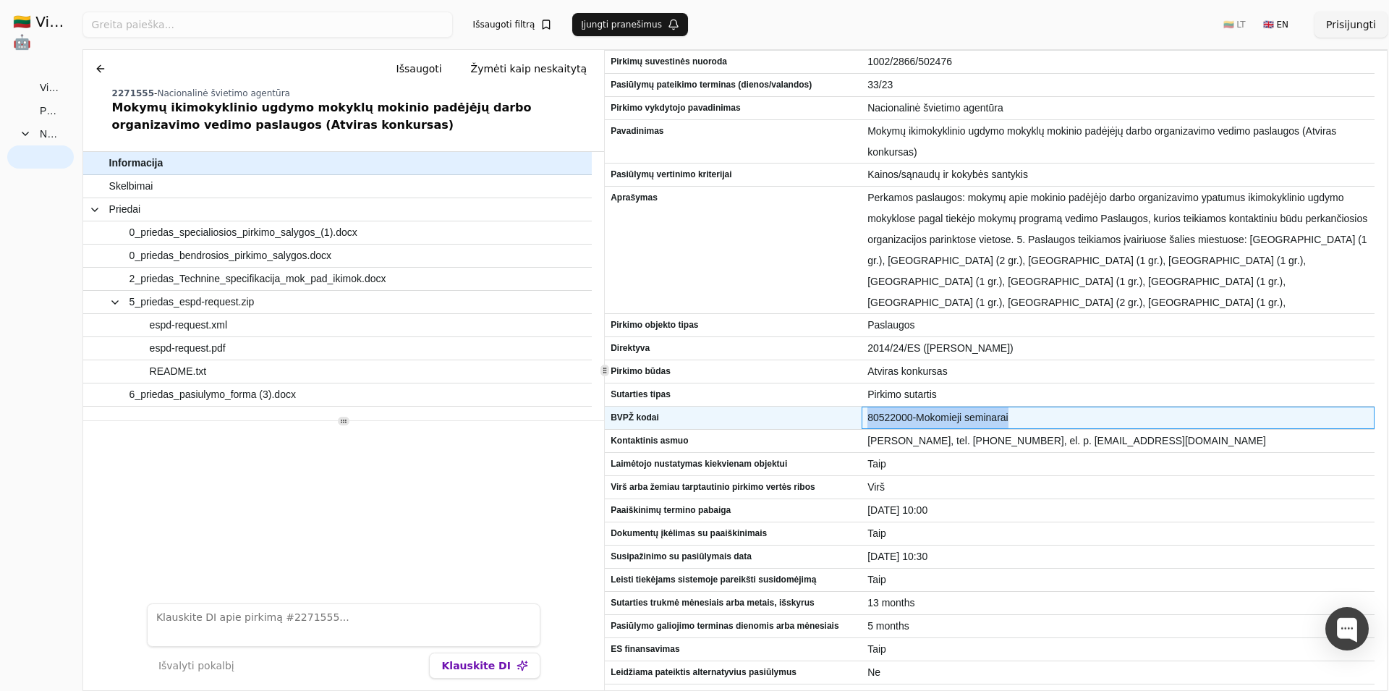
drag, startPoint x: 868, startPoint y: 421, endPoint x: 1007, endPoint y: 421, distance: 138.9
click at [1007, 421] on span "80522000-Mokomieji seminarai" at bounding box center [1118, 417] width 501 height 21
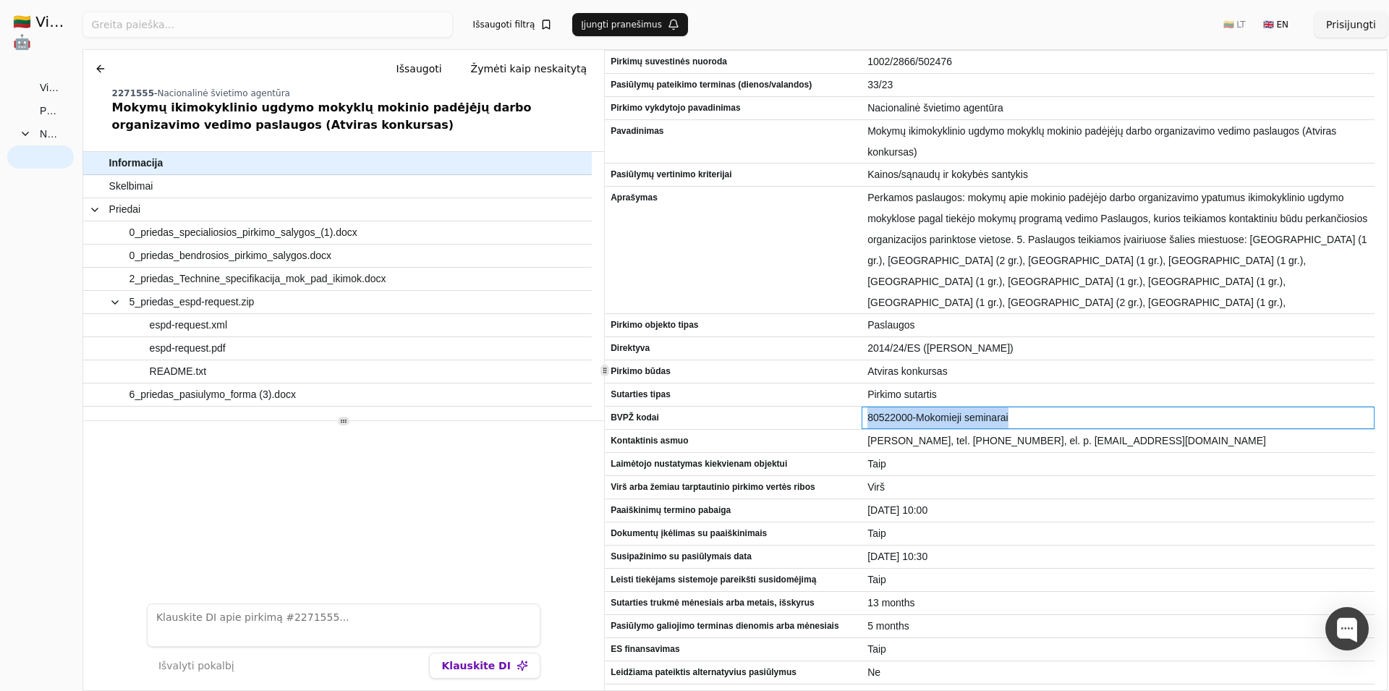
copy span "80522000-Mokomieji seminarai"
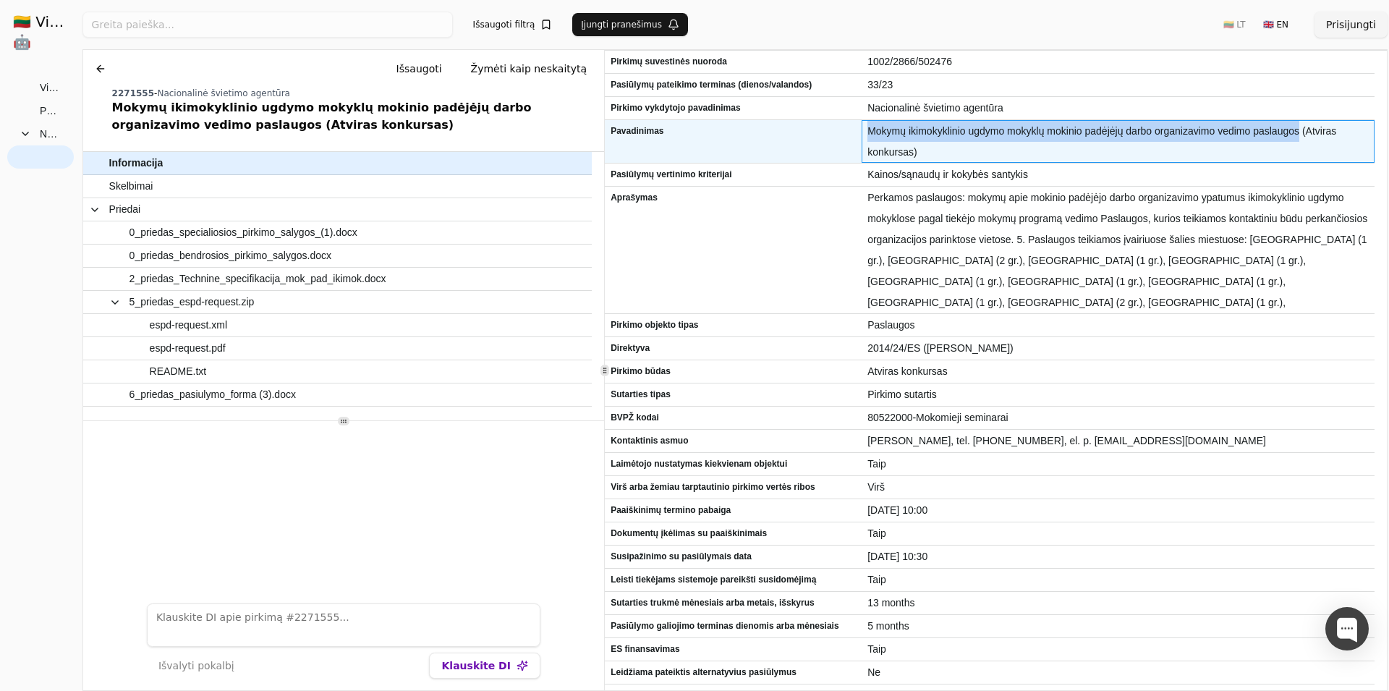
drag, startPoint x: 869, startPoint y: 131, endPoint x: 1306, endPoint y: 132, distance: 437.1
click at [1306, 132] on span "Mokymų ikimokyklinio ugdymo mokyklų mokinio padėjėjų darbo organizavimo vedimo …" at bounding box center [1118, 142] width 501 height 42
copy span "Mokymų ikimokyklinio ugdymo mokyklų mokinio padėjėjų darbo organizavimo vedimo …"
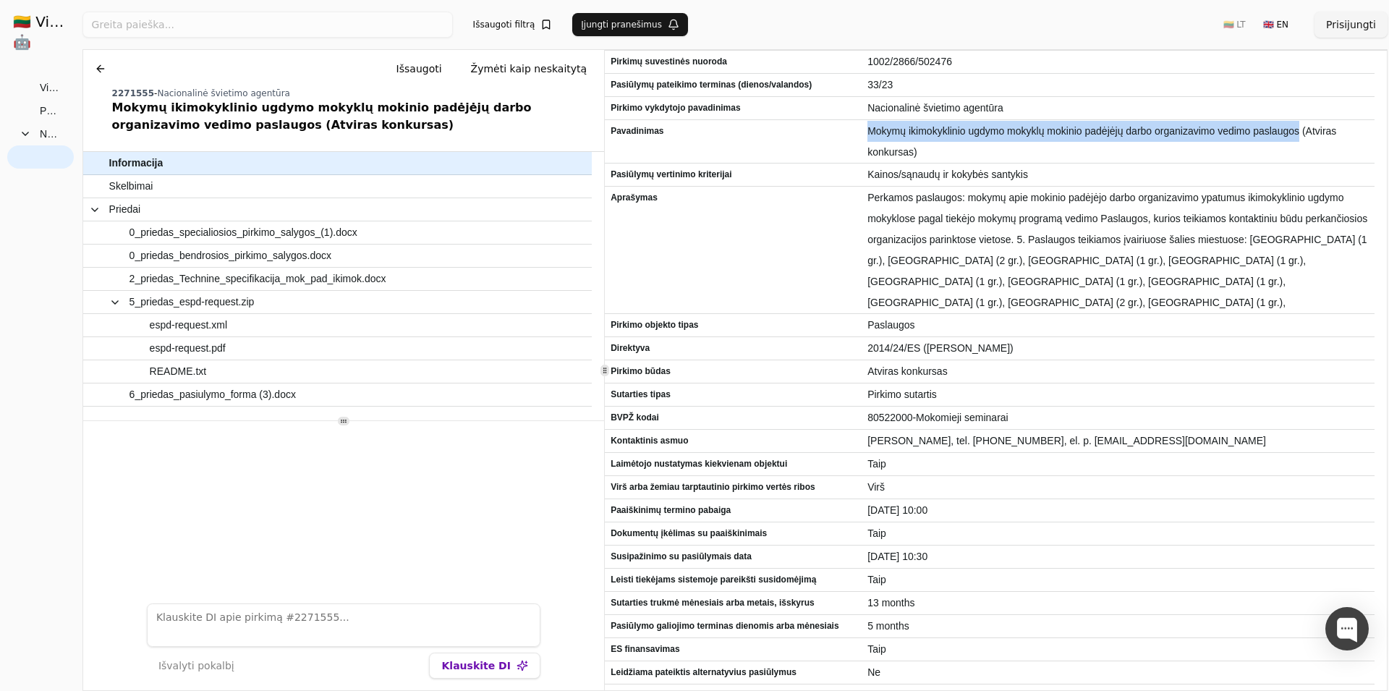
click at [111, 77] on button at bounding box center [100, 69] width 23 height 26
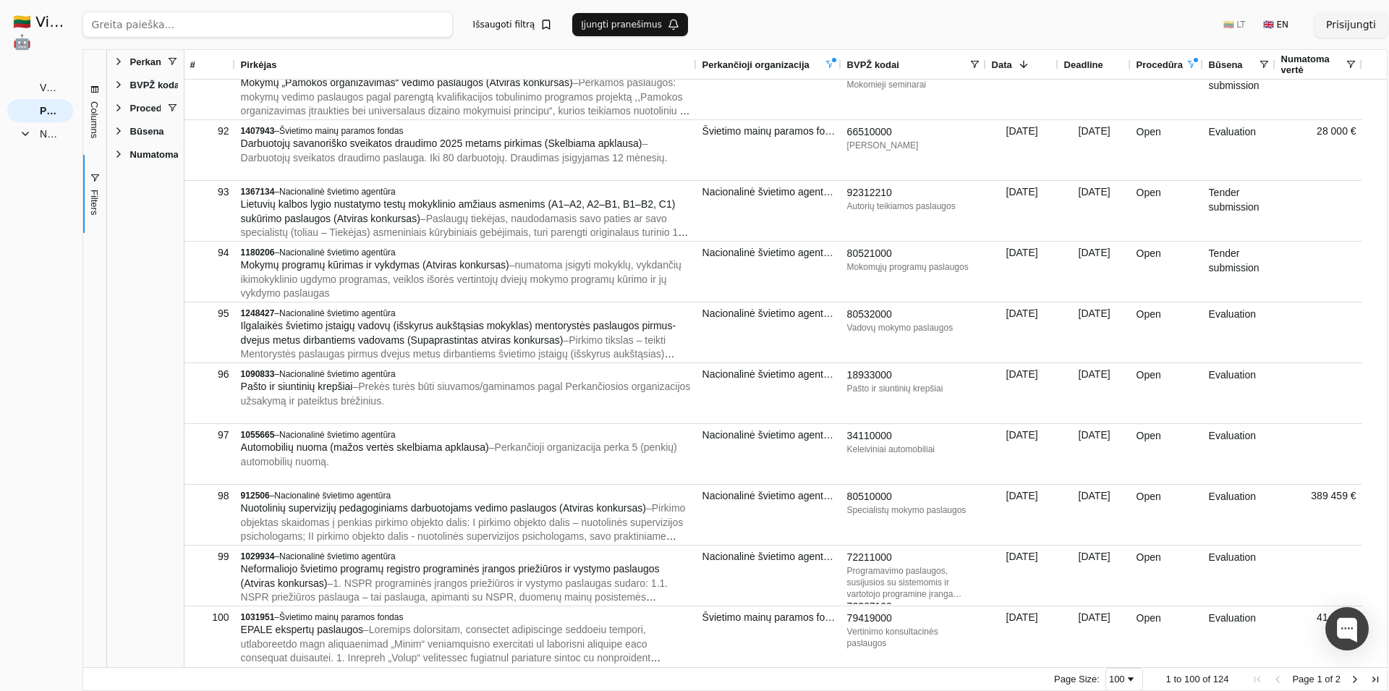
click at [1125, 685] on div "100" at bounding box center [1117, 679] width 16 height 11
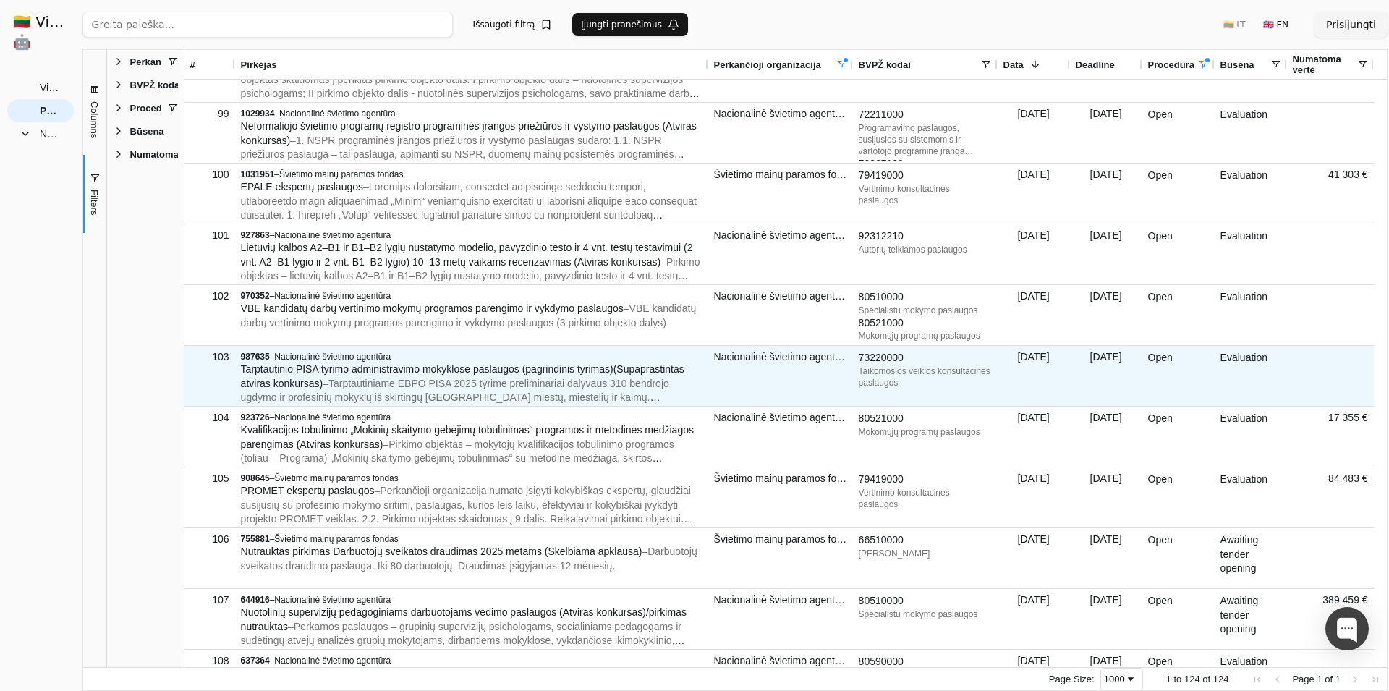
click at [874, 370] on div "Taikomosios veiklos konsultacinės paslaugos" at bounding box center [925, 376] width 133 height 23
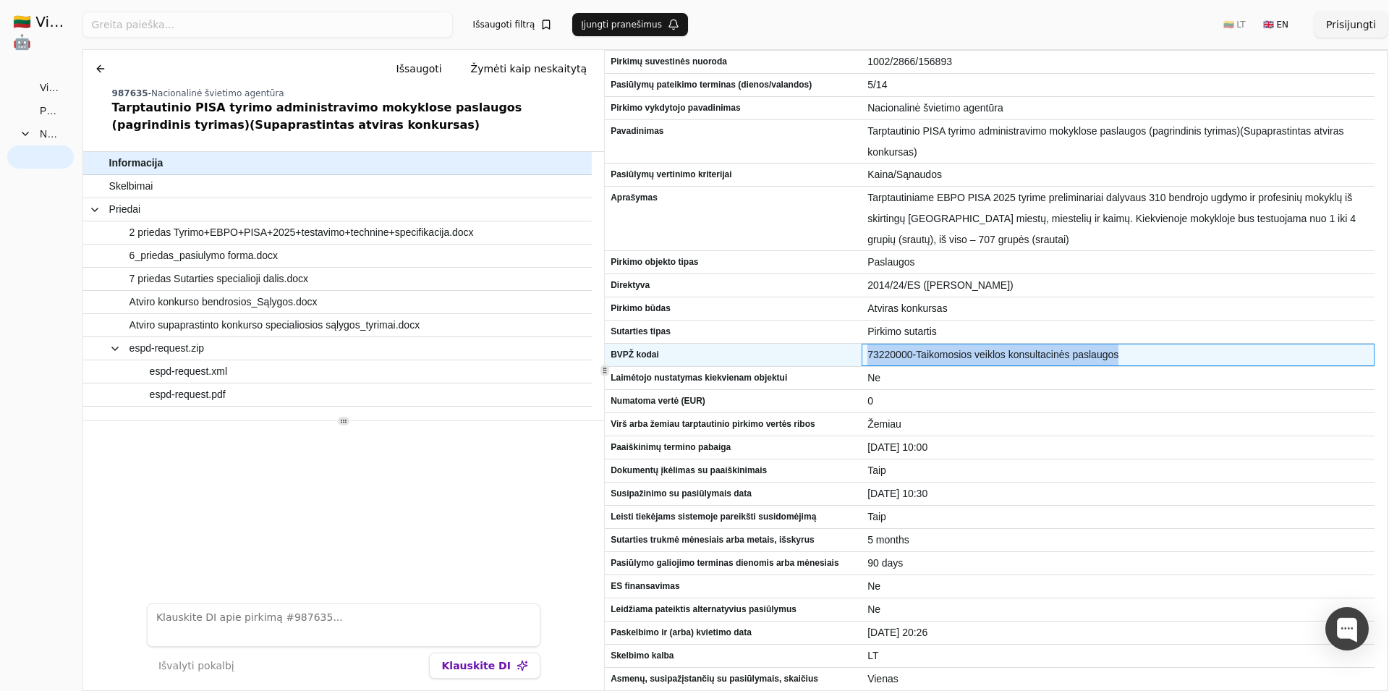
drag, startPoint x: 870, startPoint y: 355, endPoint x: 1112, endPoint y: 357, distance: 242.4
click at [1112, 357] on span "73220000-Taikomosios veiklos konsultacinės paslaugos" at bounding box center [1118, 354] width 501 height 21
copy span "73220000-Taikomosios veiklos konsultacinės paslaugos"
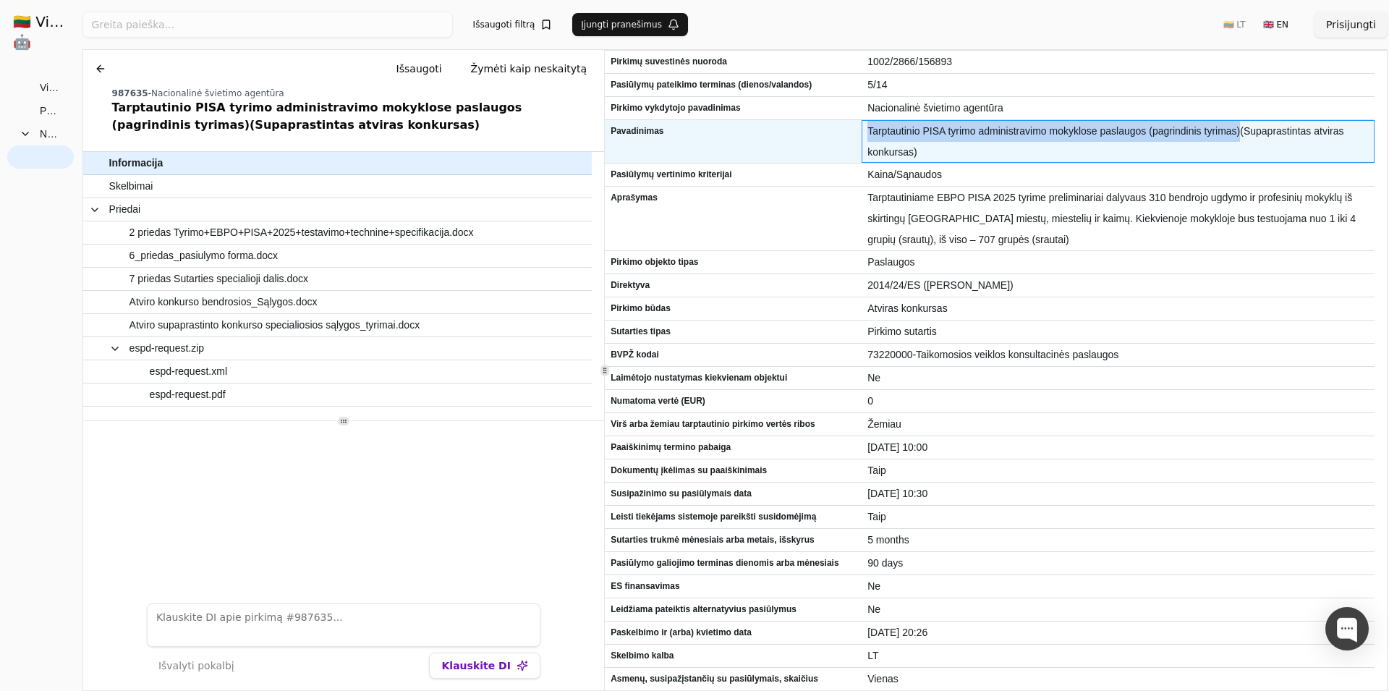
drag, startPoint x: 868, startPoint y: 133, endPoint x: 1240, endPoint y: 137, distance: 372.0
click at [1240, 137] on span "Tarptautinio PISA tyrimo administravimo mokyklose paslaugos (pagrindinis tyrima…" at bounding box center [1118, 142] width 501 height 42
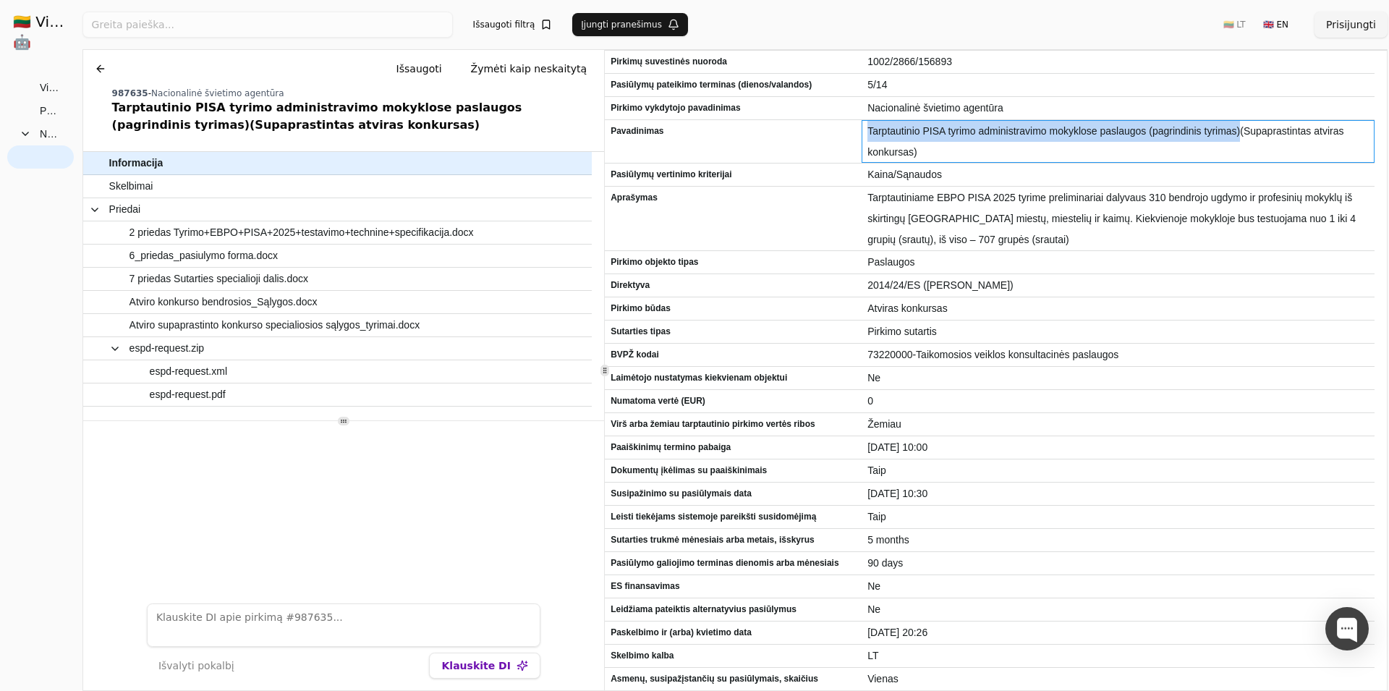
copy span "Tarptautinio PISA tyrimo administravimo mokyklose paslaugos (pagrindinis tyrima…"
click at [105, 67] on button at bounding box center [100, 69] width 23 height 26
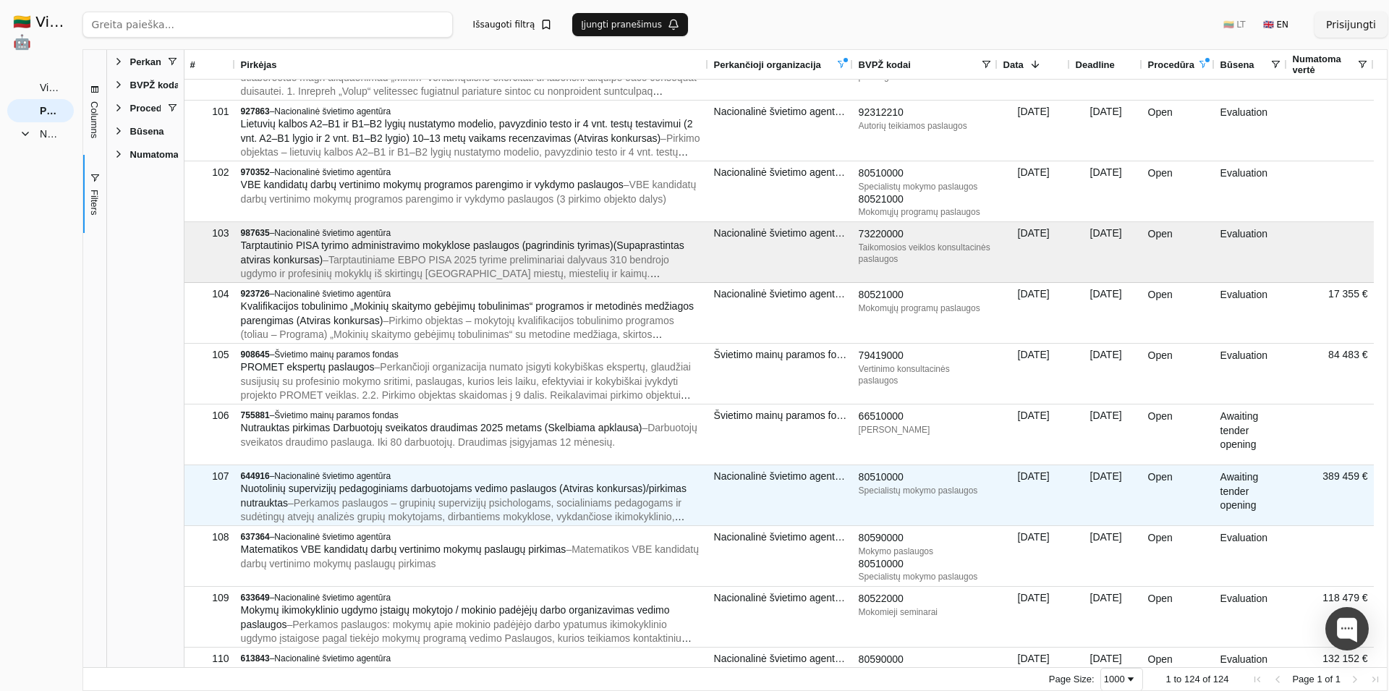
scroll to position [6082, 0]
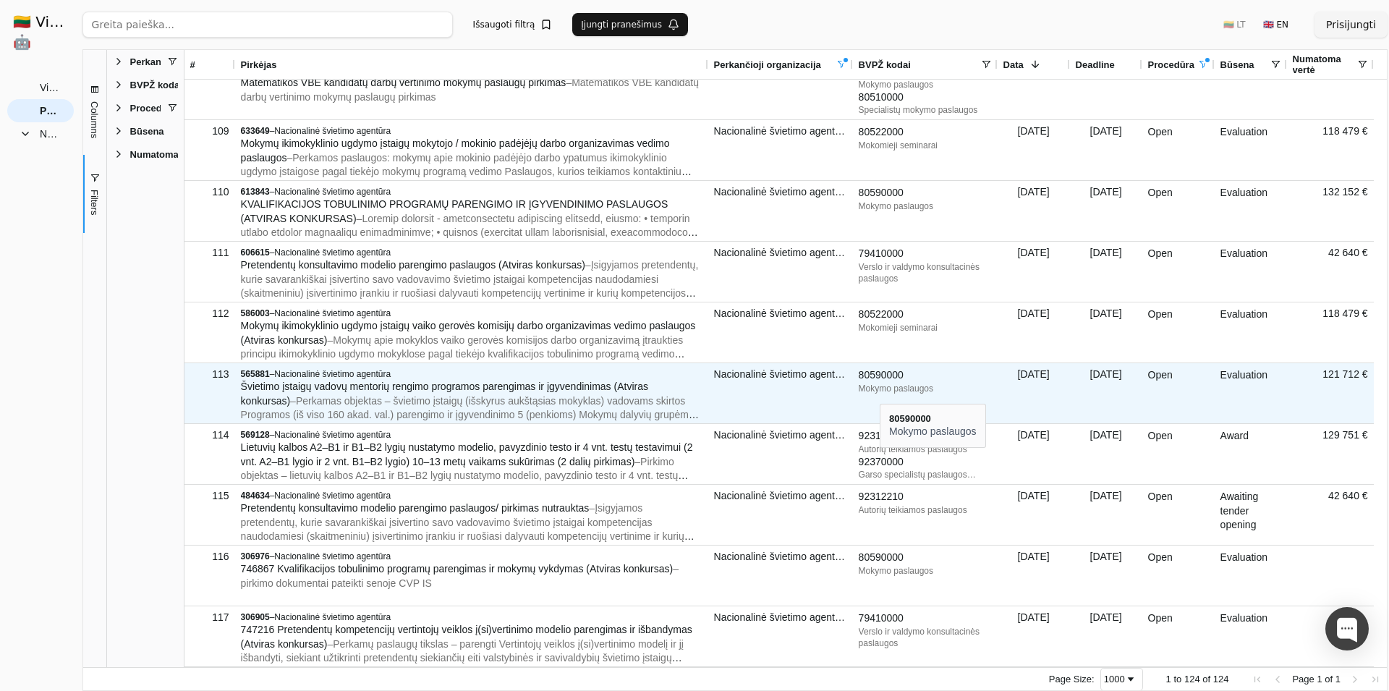
click at [880, 391] on div "Mokymo paslaugos" at bounding box center [925, 389] width 133 height 12
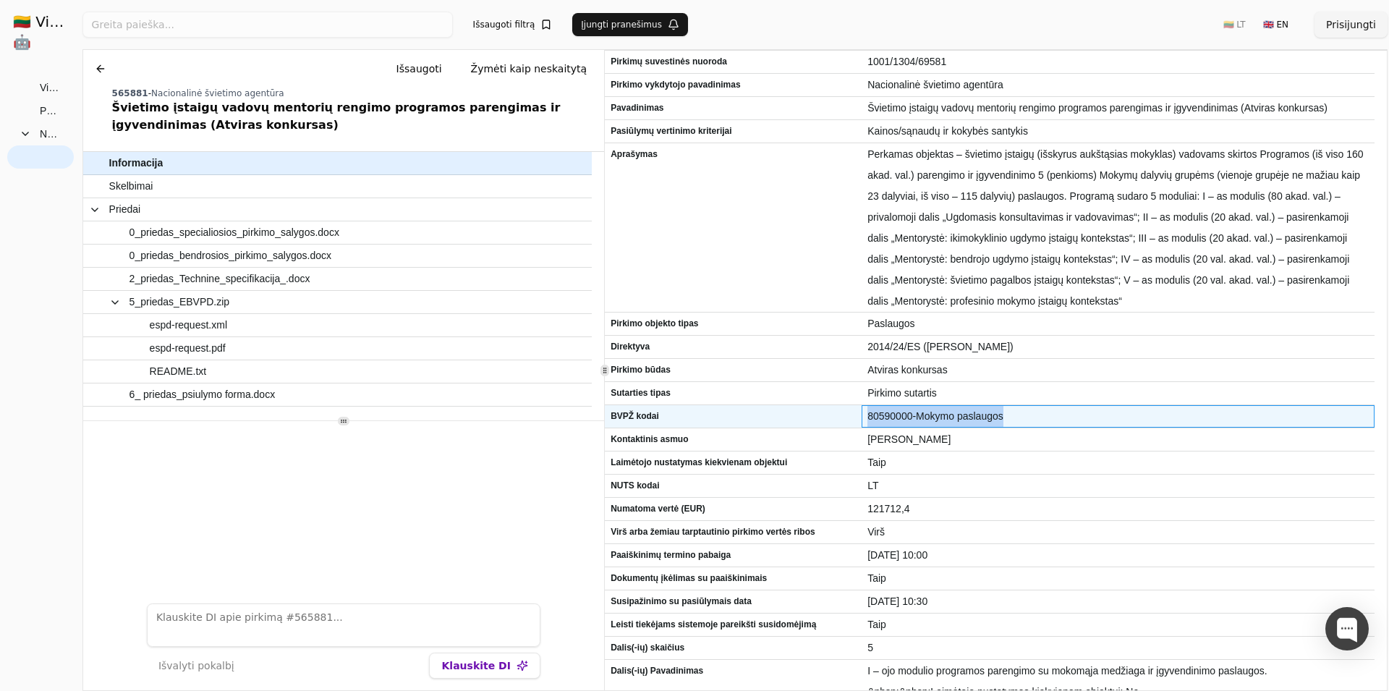
drag, startPoint x: 869, startPoint y: 421, endPoint x: 1002, endPoint y: 418, distance: 133.2
click at [1002, 418] on span "80590000-Mokymo paslaugos" at bounding box center [1118, 416] width 501 height 21
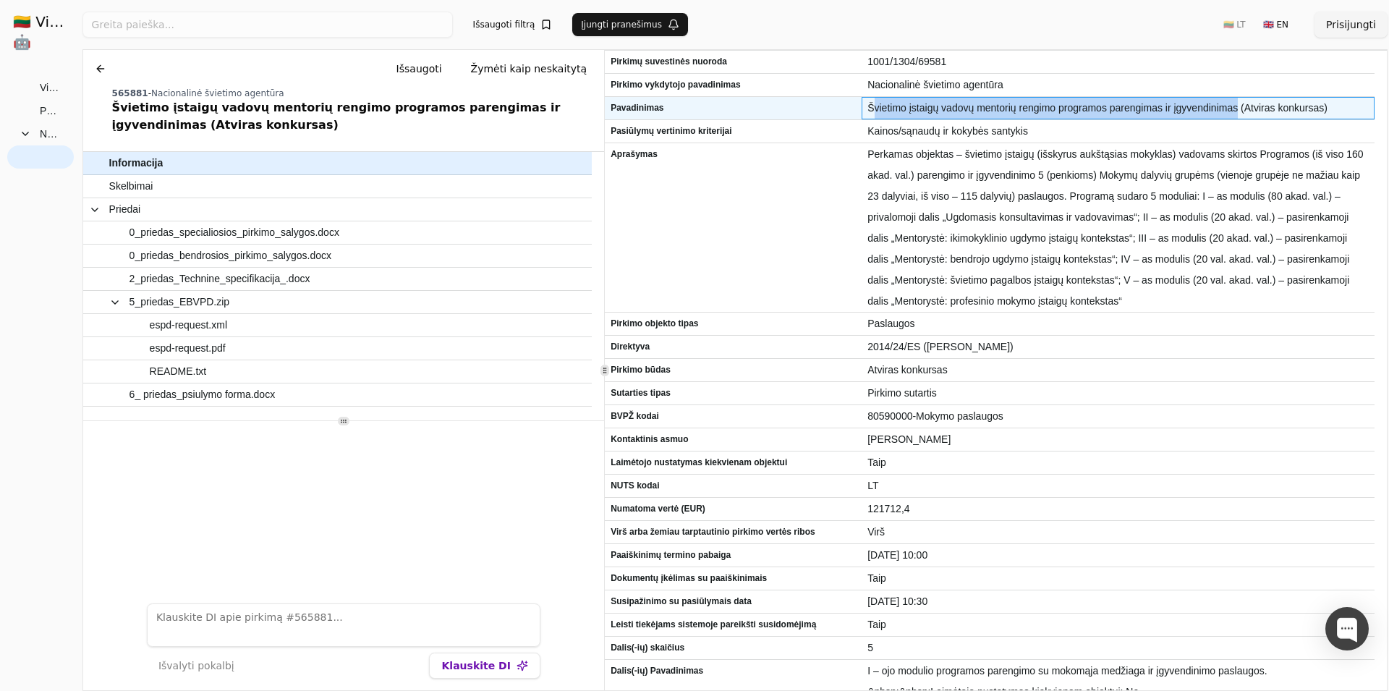
drag, startPoint x: 874, startPoint y: 109, endPoint x: 1240, endPoint y: 110, distance: 366.2
click at [1240, 110] on span "Švietimo įstaigų vadovų mentorių rengimo programos parengimas ir įgyvendinimas …" at bounding box center [1118, 108] width 501 height 21
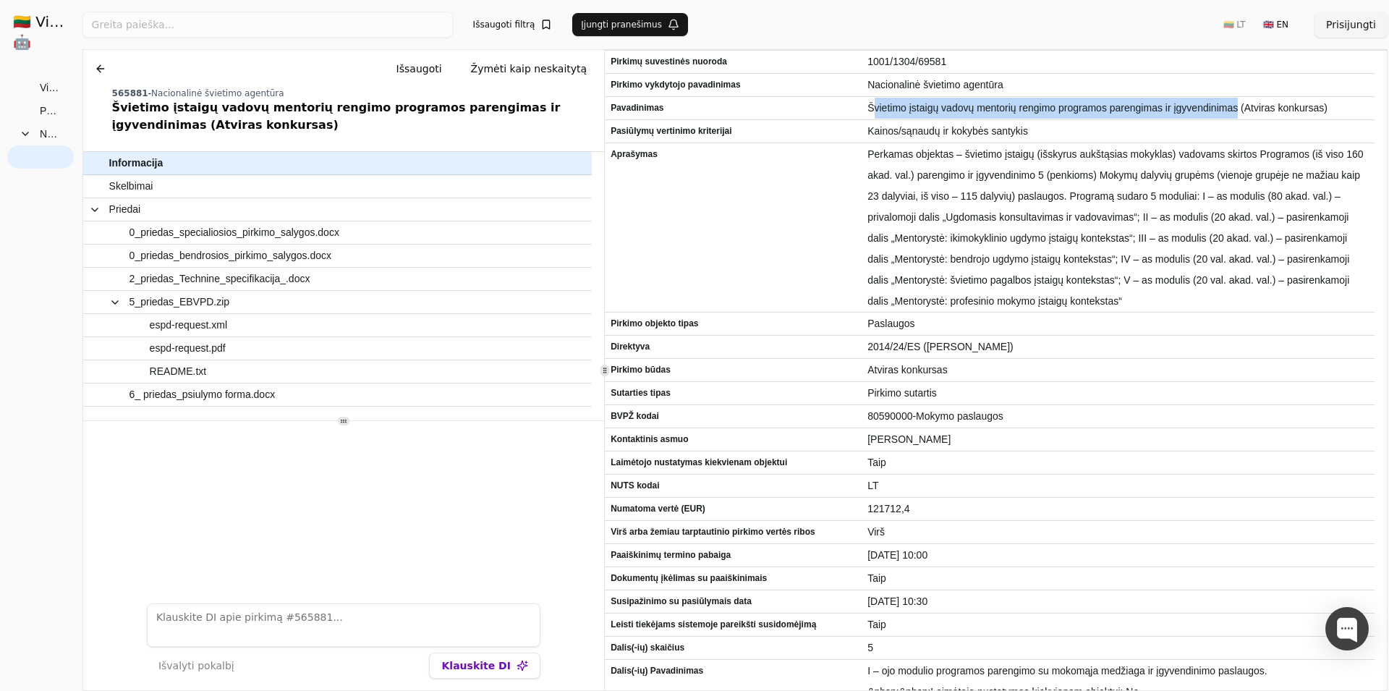
click at [90, 65] on button at bounding box center [100, 69] width 23 height 26
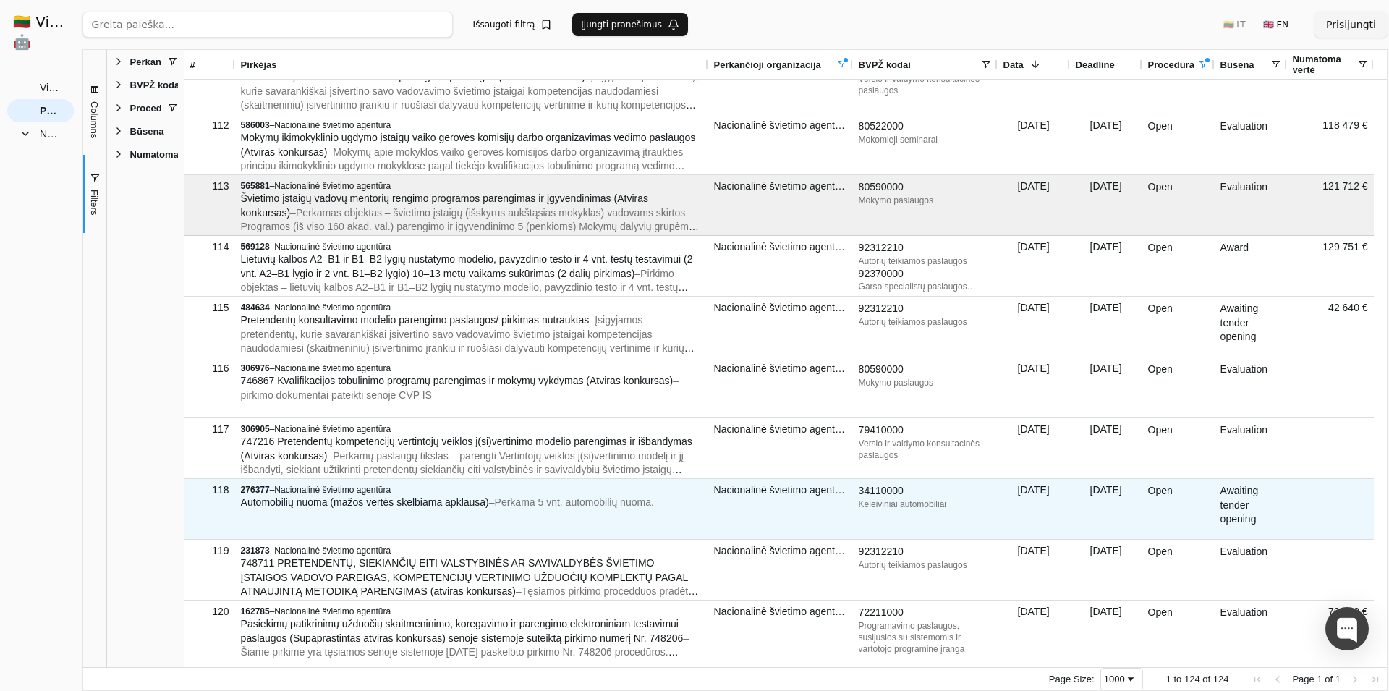
scroll to position [6746, 0]
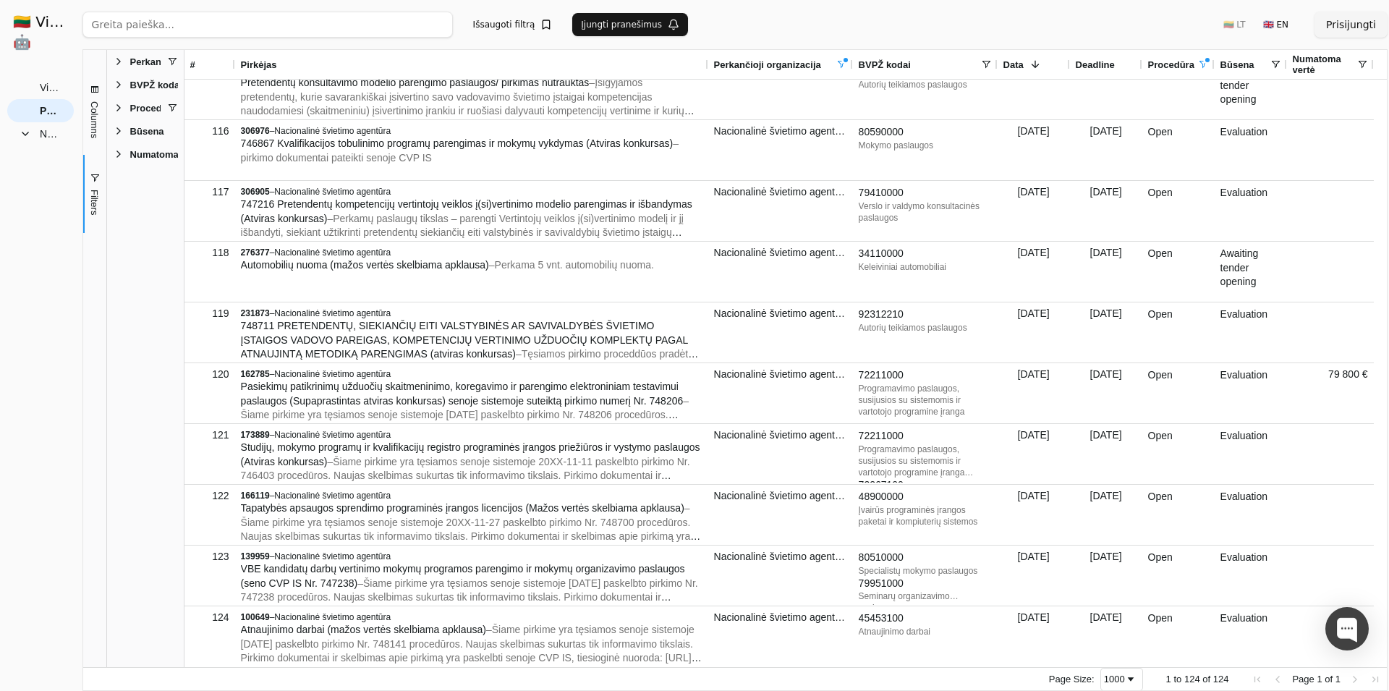
click at [819, 64] on div "Perkančioji organizacija" at bounding box center [775, 64] width 122 height 29
click at [842, 63] on span at bounding box center [842, 65] width 12 height 12
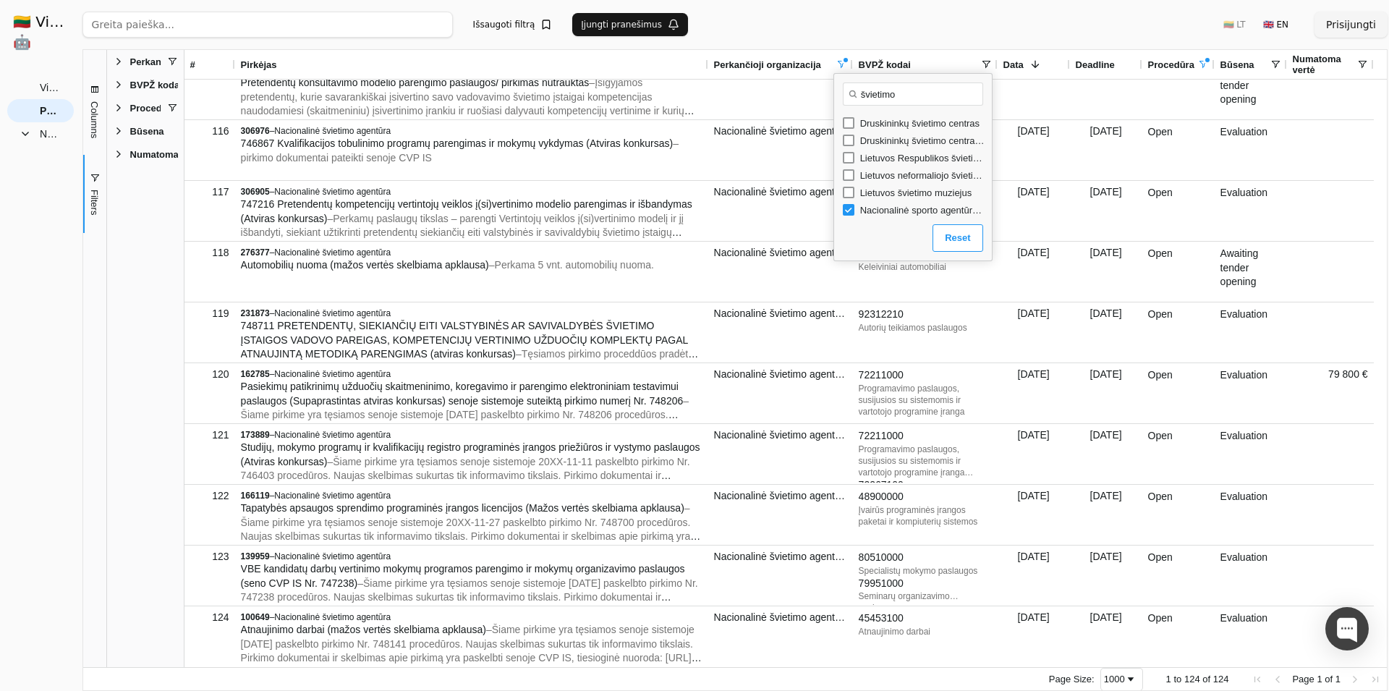
click at [643, 61] on div "Pirkėjas" at bounding box center [472, 64] width 462 height 29
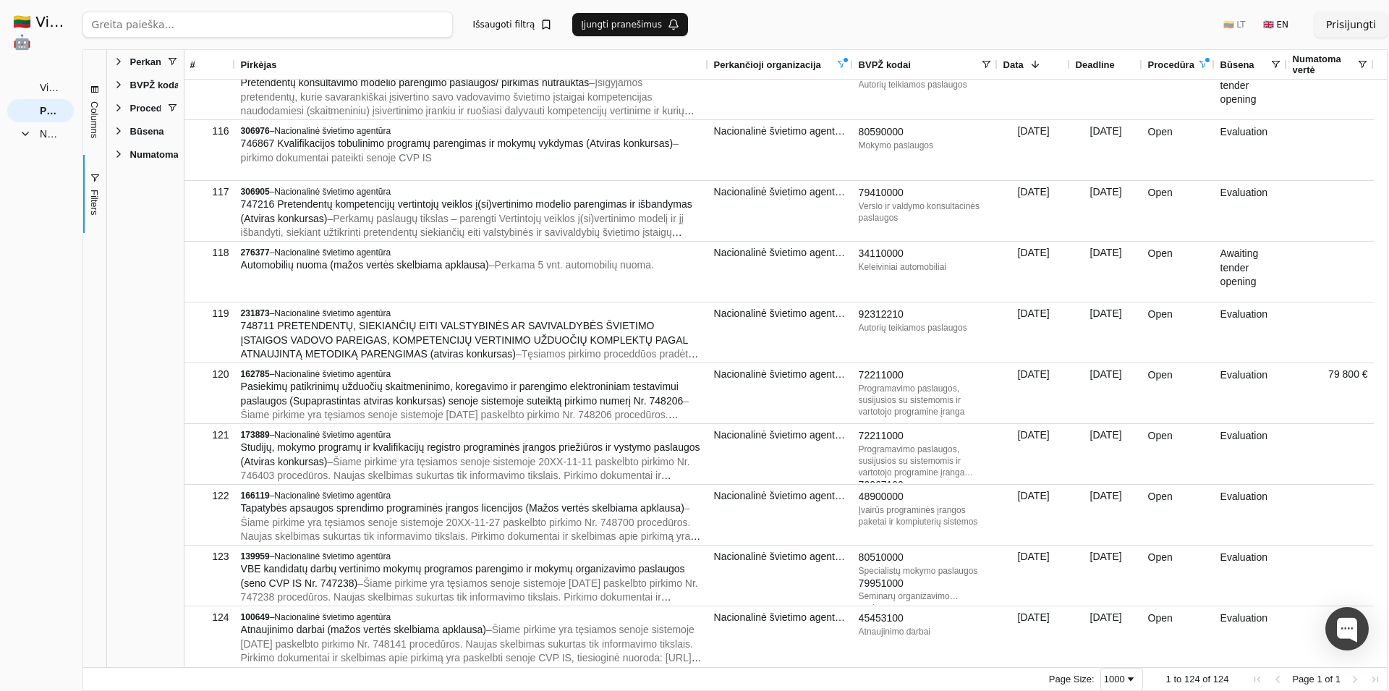
drag, startPoint x: 289, startPoint y: 65, endPoint x: 266, endPoint y: 67, distance: 22.5
click at [289, 65] on div "Pirkėjas" at bounding box center [472, 64] width 462 height 29
click at [265, 67] on span "Pirkėjas" at bounding box center [259, 64] width 36 height 11
click at [530, 72] on body "🇱🇹 ViešiejiPirkimai .AI 🤖 Prisijungti Group Visi pirkimai Pasirinktinis filtras…" at bounding box center [694, 345] width 1389 height 691
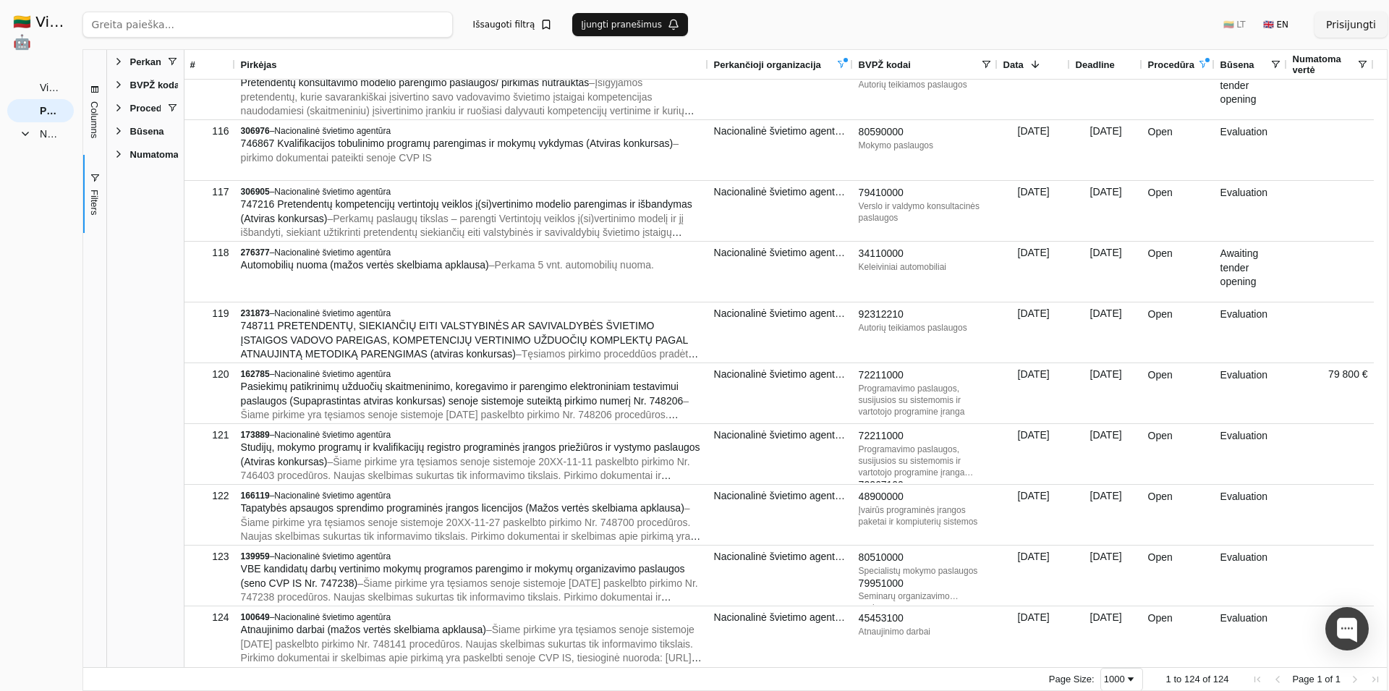
click at [805, 62] on span "Perkančioji organizacija" at bounding box center [767, 64] width 107 height 11
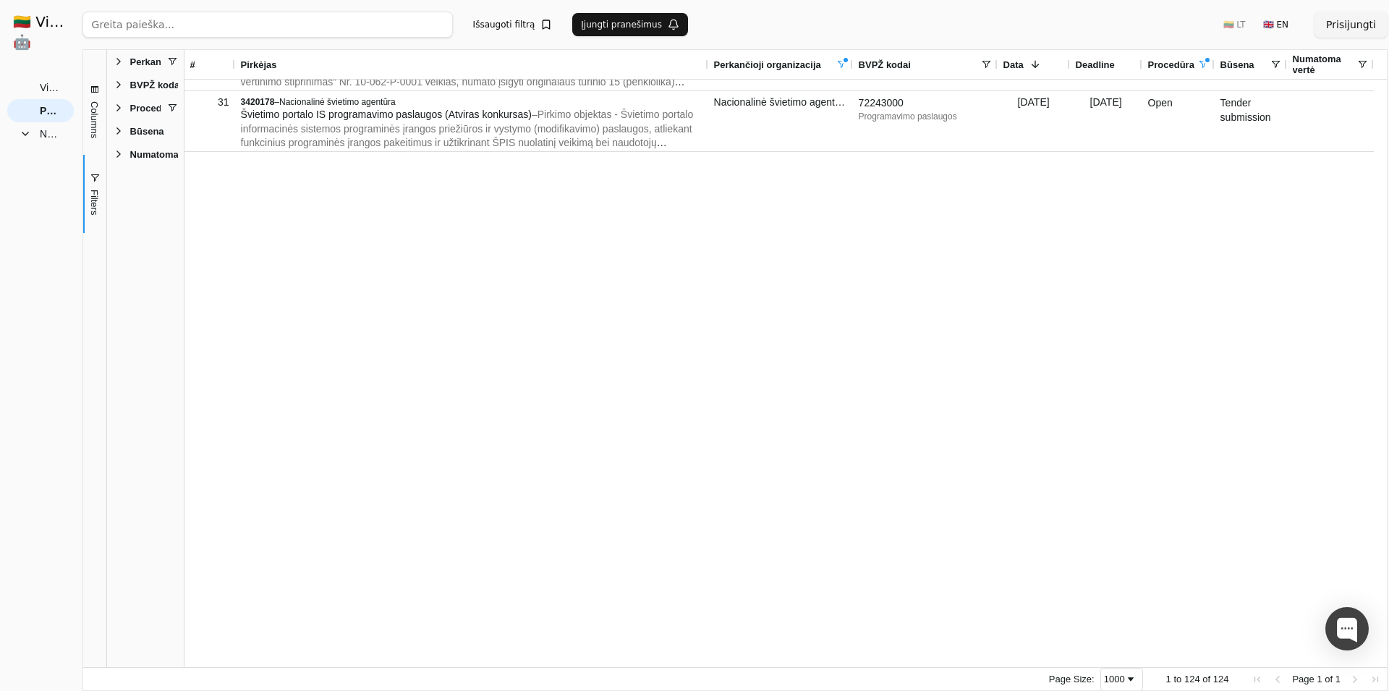
scroll to position [0, 0]
